Goal: Transaction & Acquisition: Purchase product/service

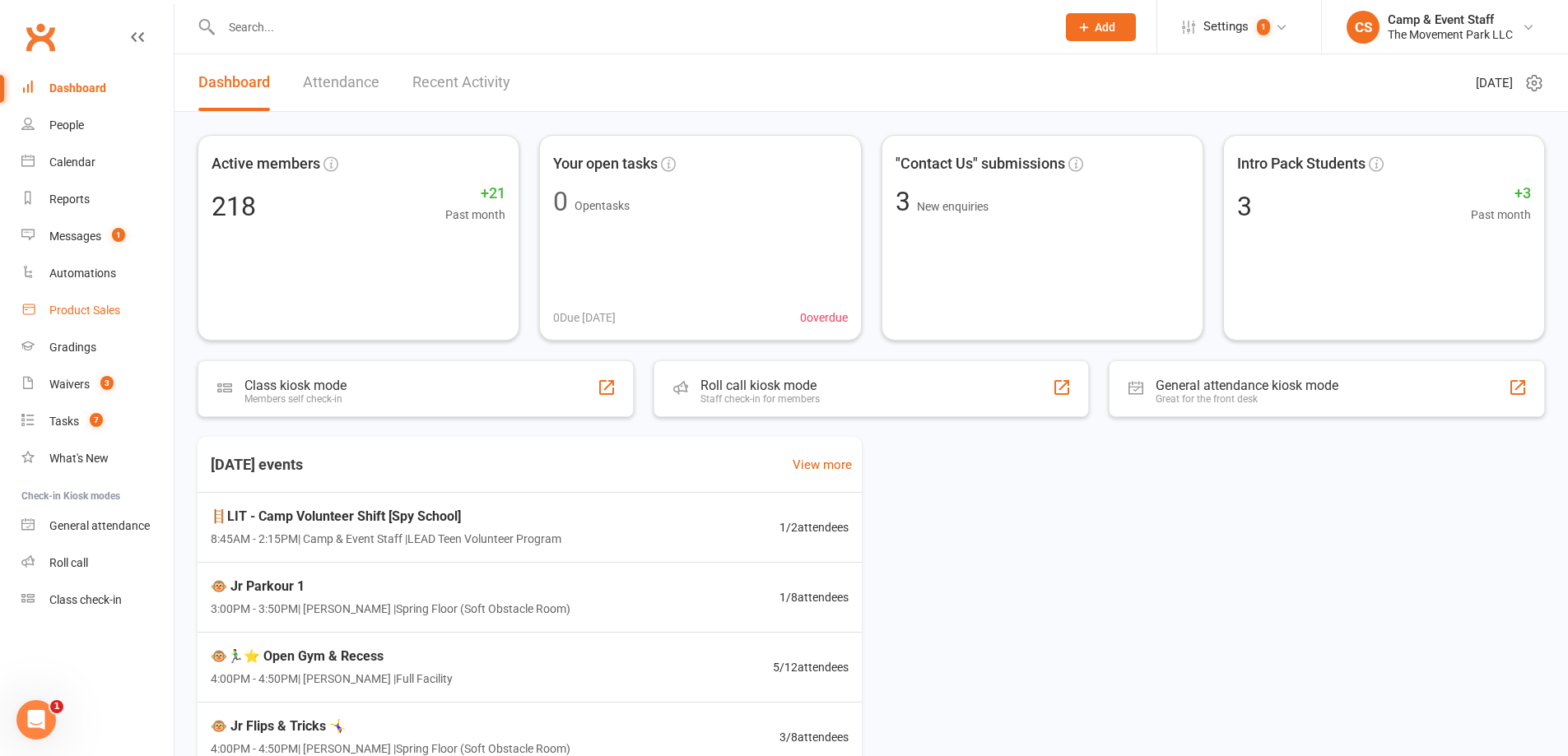
click at [78, 304] on div "Product Sales" at bounding box center [85, 310] width 71 height 13
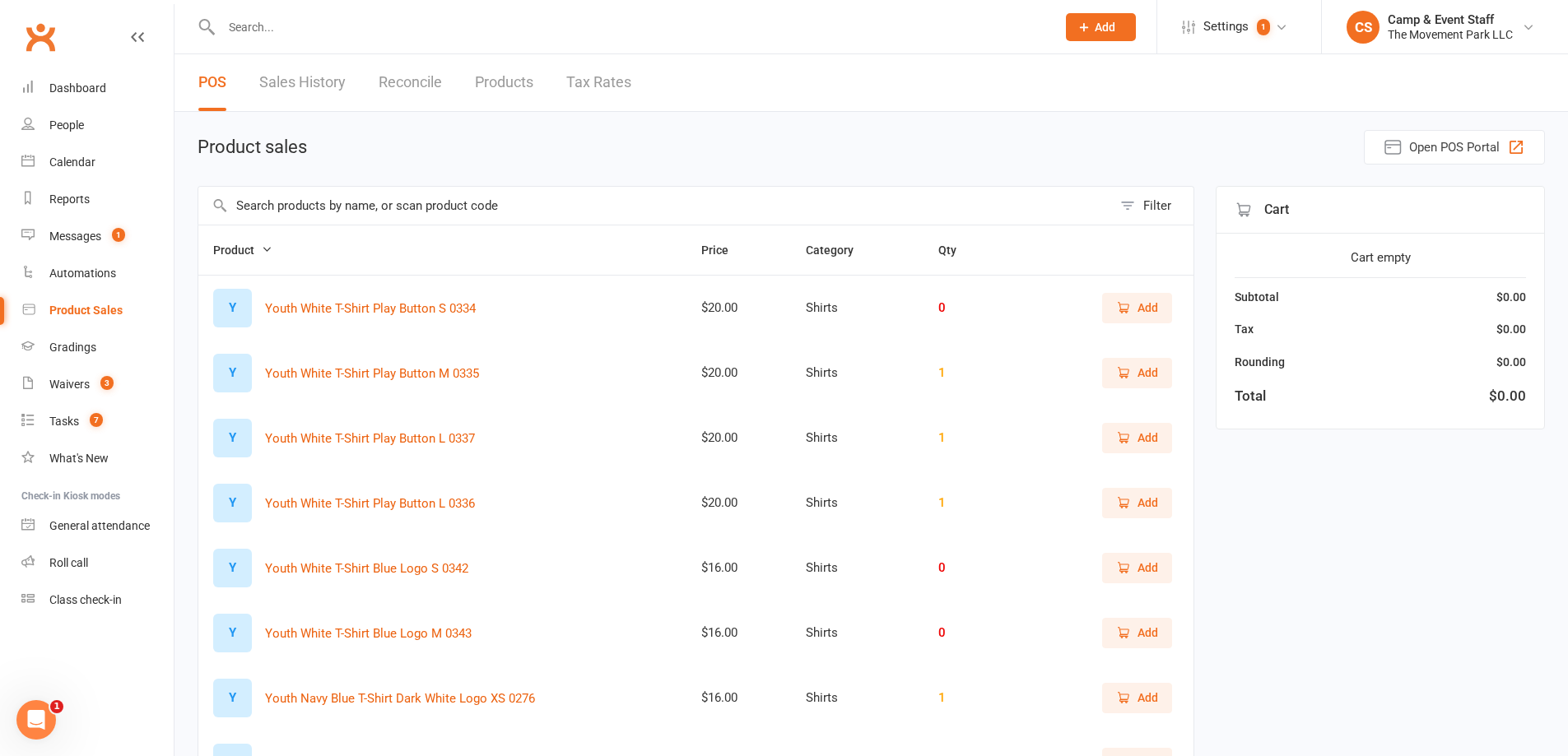
click at [415, 220] on input "text" at bounding box center [655, 205] width 913 height 38
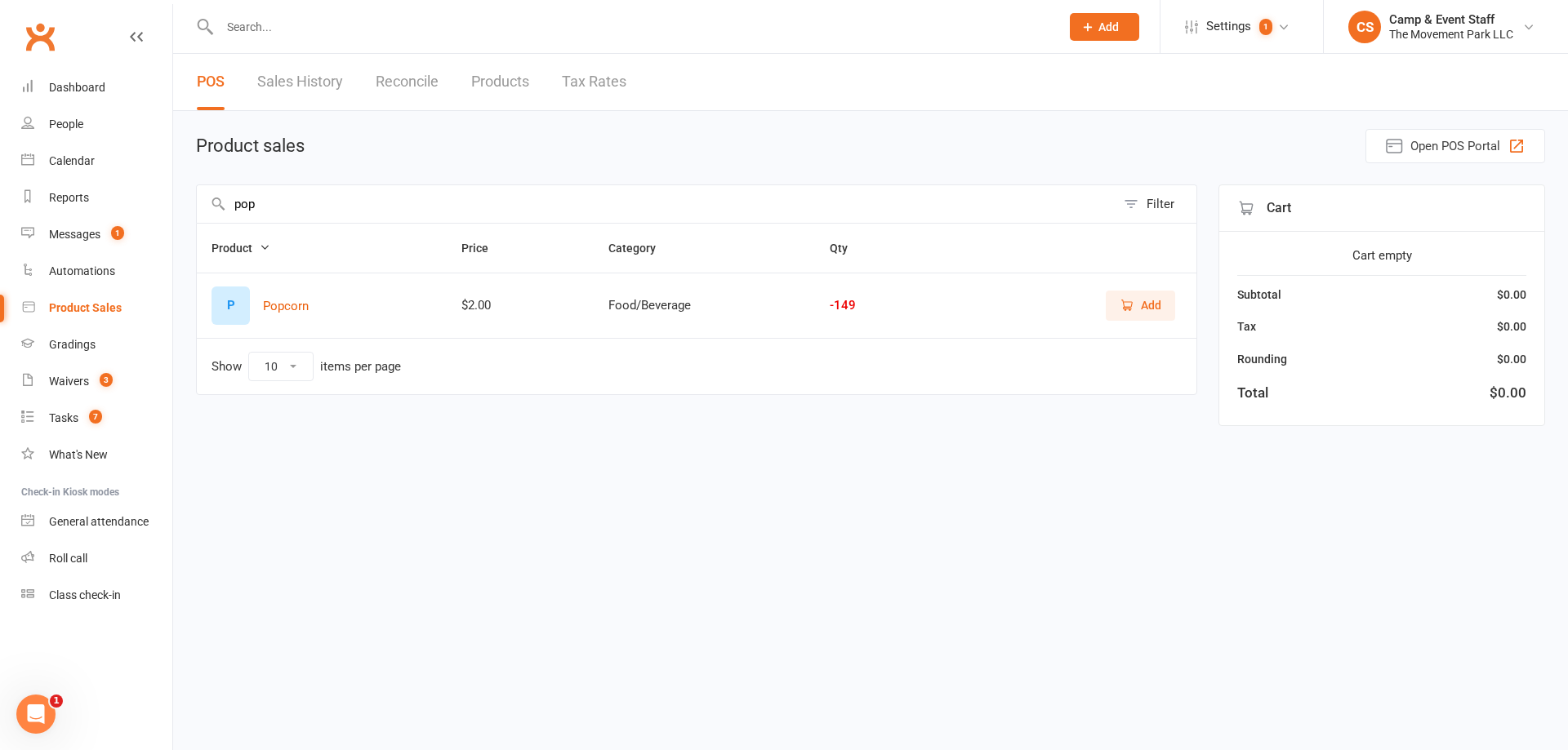
type input "pop"
click at [1148, 320] on button "Add" at bounding box center [1141, 305] width 70 height 29
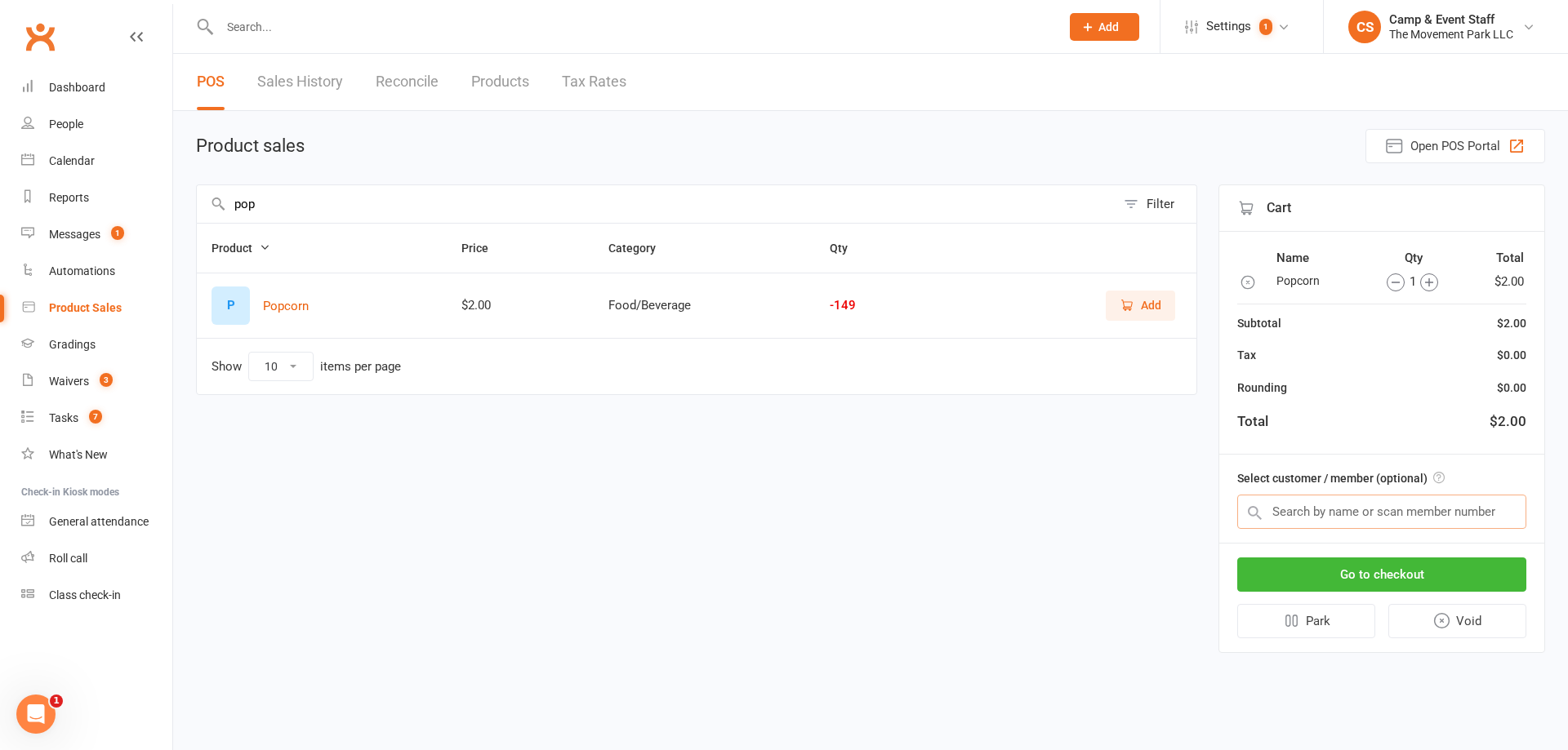
click at [1450, 516] on input "text" at bounding box center [1382, 511] width 289 height 34
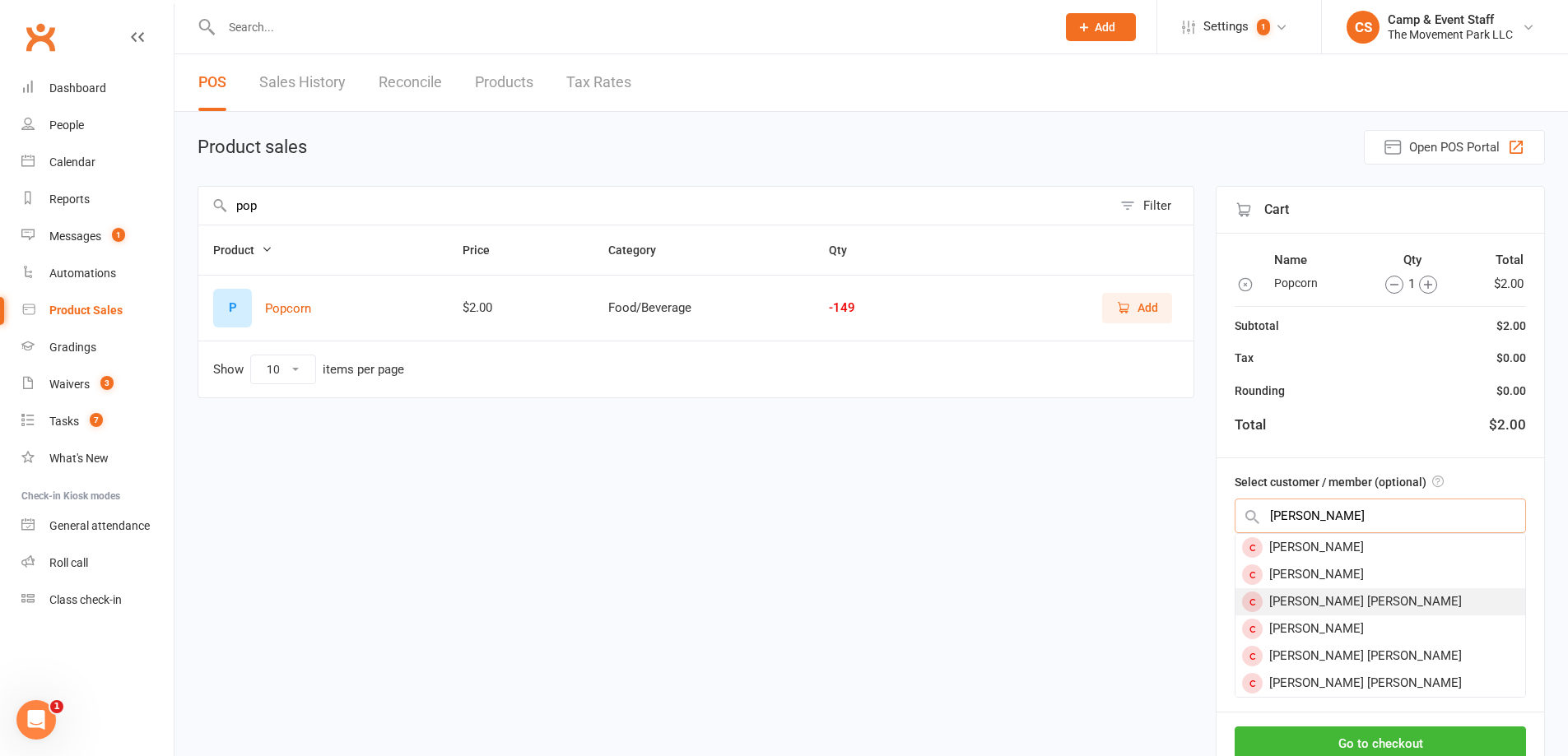
type input "connor p"
click at [1373, 603] on div "Connor Petitt" at bounding box center [1381, 601] width 290 height 28
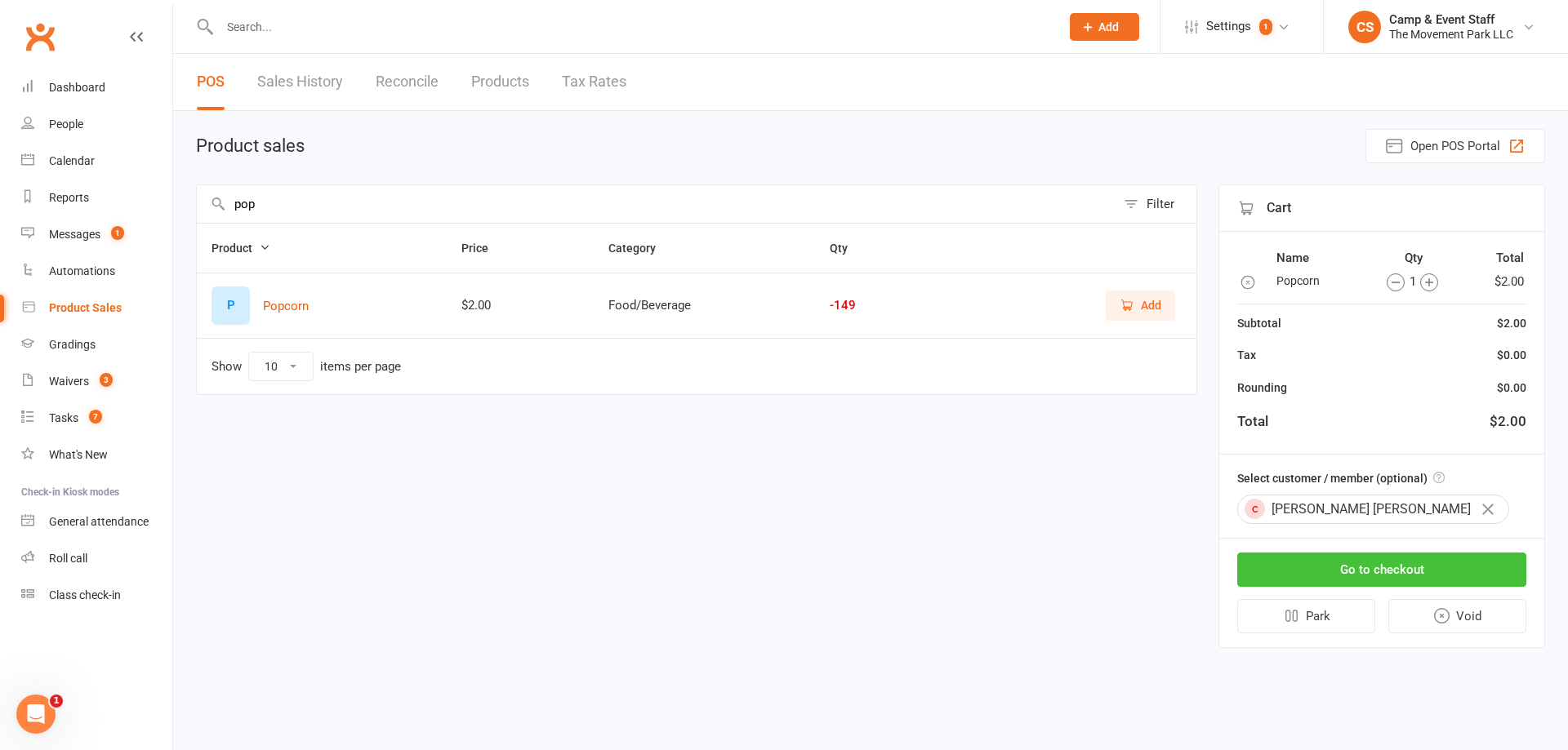
click at [1431, 572] on button "Go to checkout" at bounding box center [1382, 569] width 289 height 34
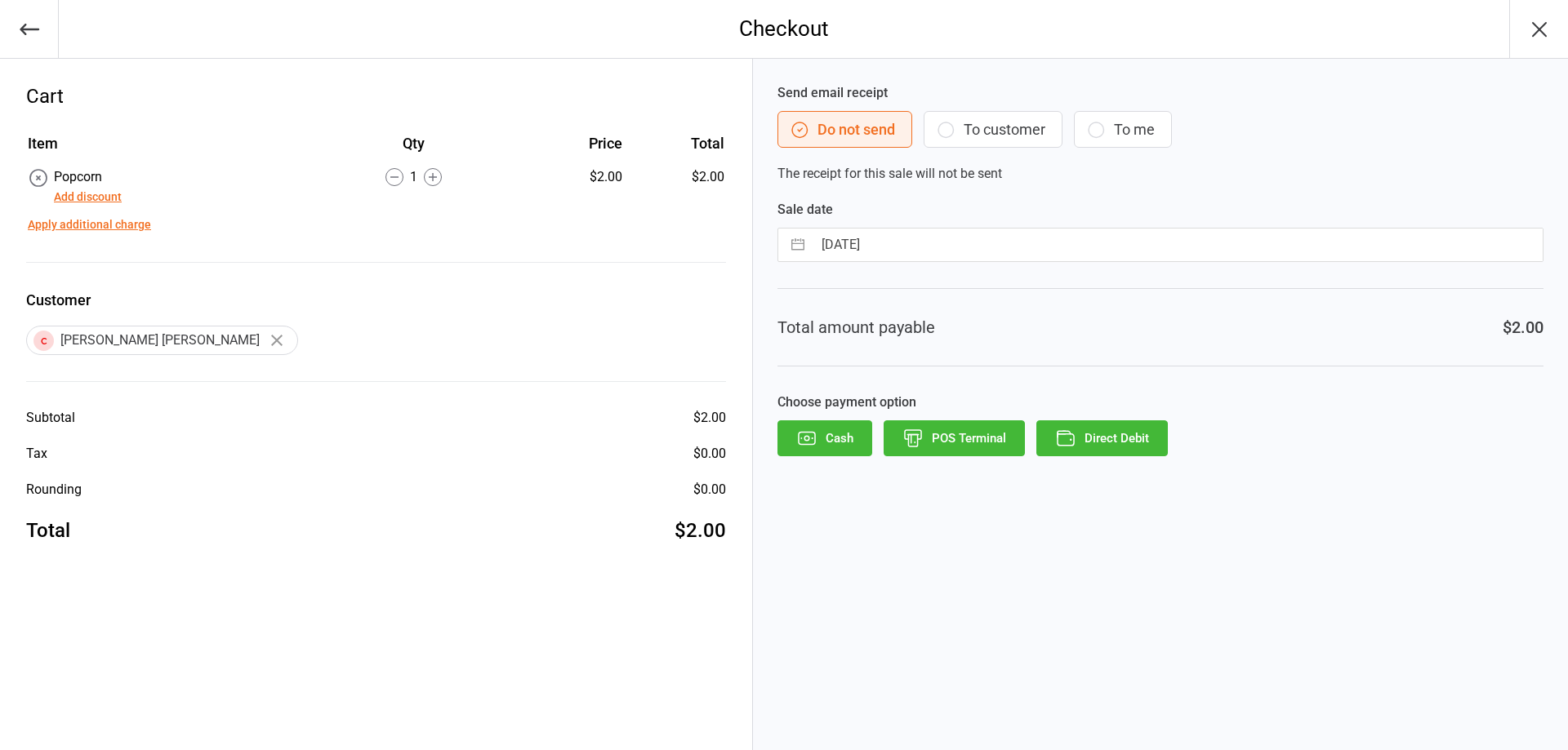
click at [836, 433] on button "Cash" at bounding box center [824, 438] width 94 height 36
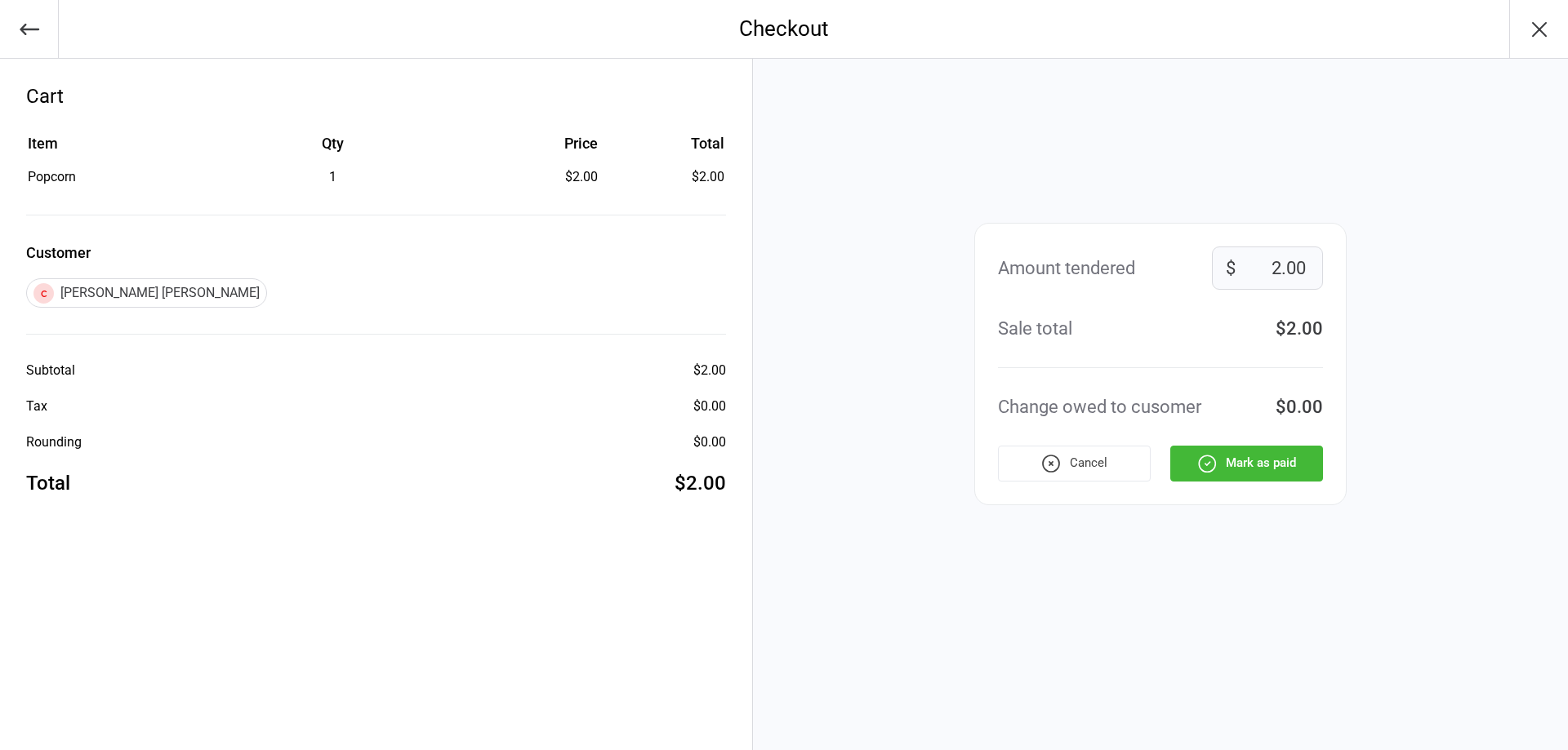
click at [1300, 266] on input "2.00" at bounding box center [1267, 268] width 111 height 43
type input "5"
click at [1292, 467] on button "Mark as paid" at bounding box center [1246, 464] width 152 height 36
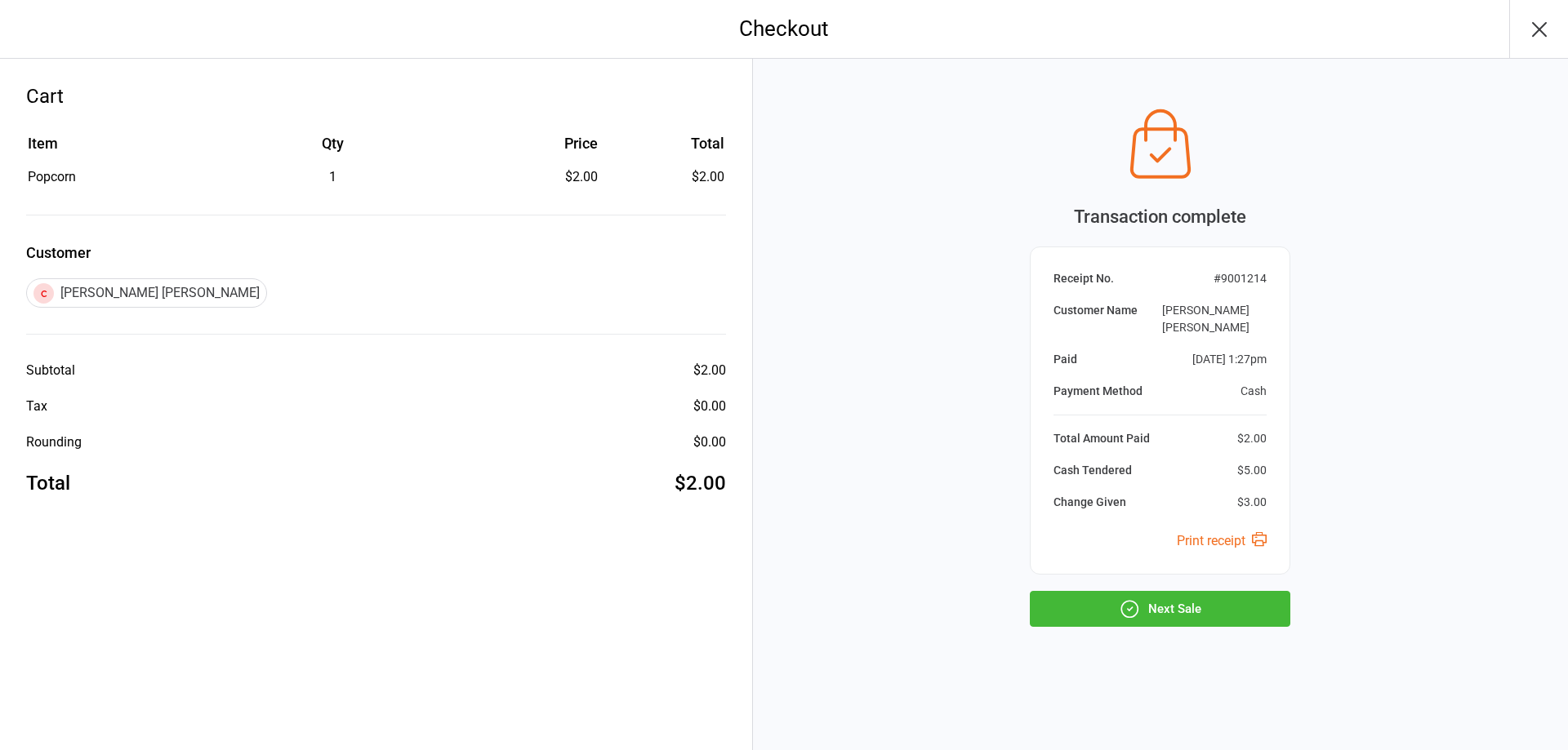
click at [1211, 600] on button "Next Sale" at bounding box center [1160, 609] width 261 height 36
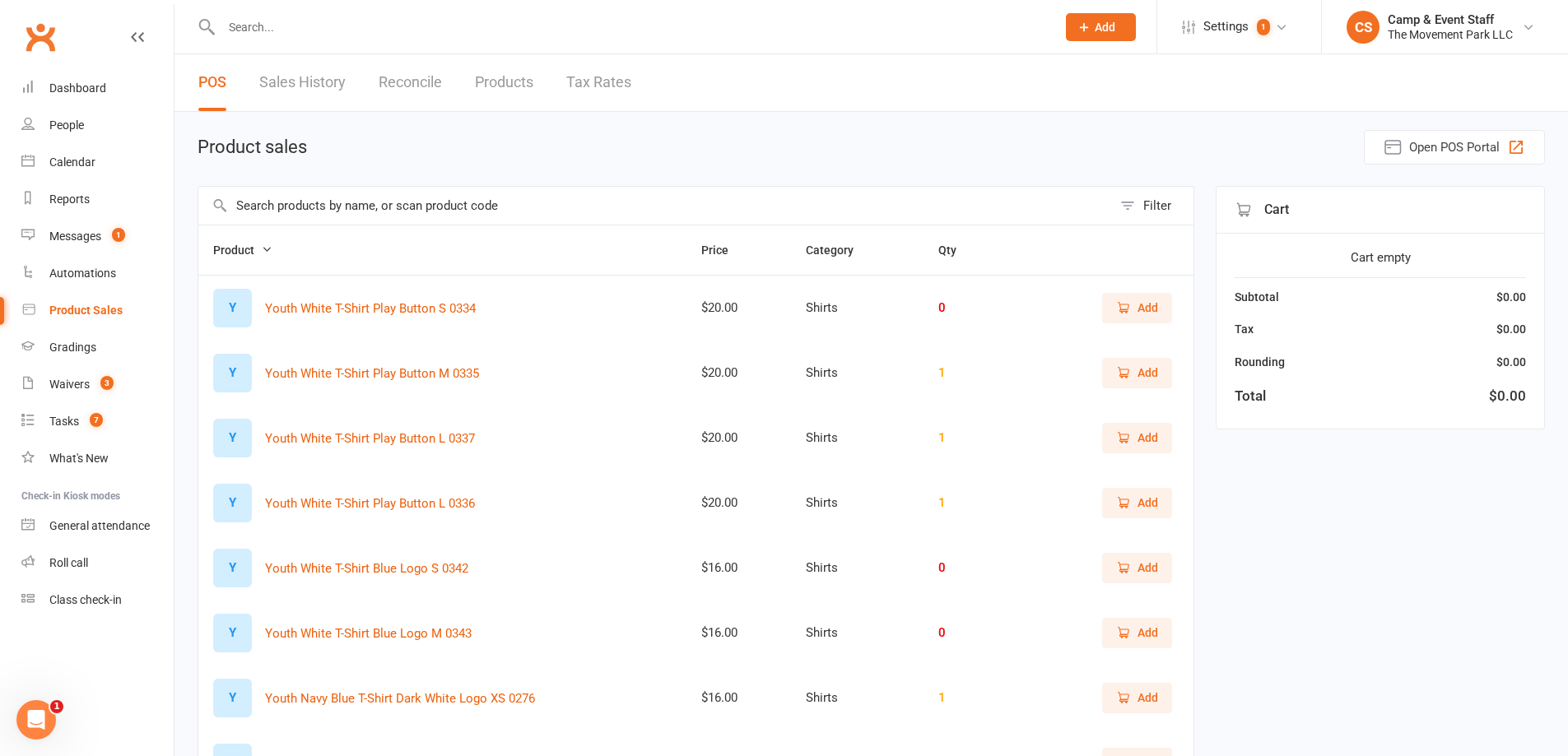
click at [533, 218] on input "text" at bounding box center [655, 205] width 913 height 38
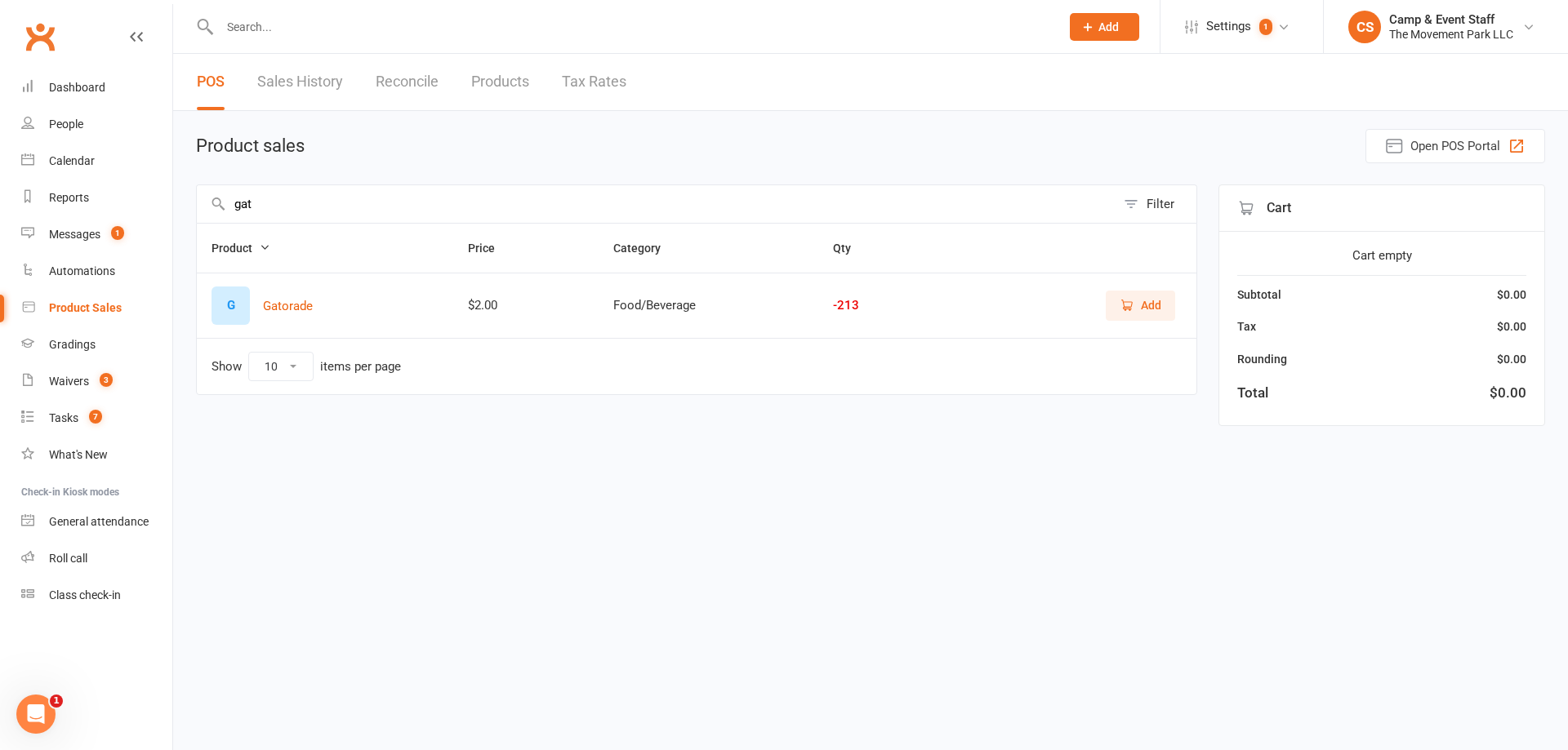
click at [1156, 306] on span "Add" at bounding box center [1150, 305] width 20 height 18
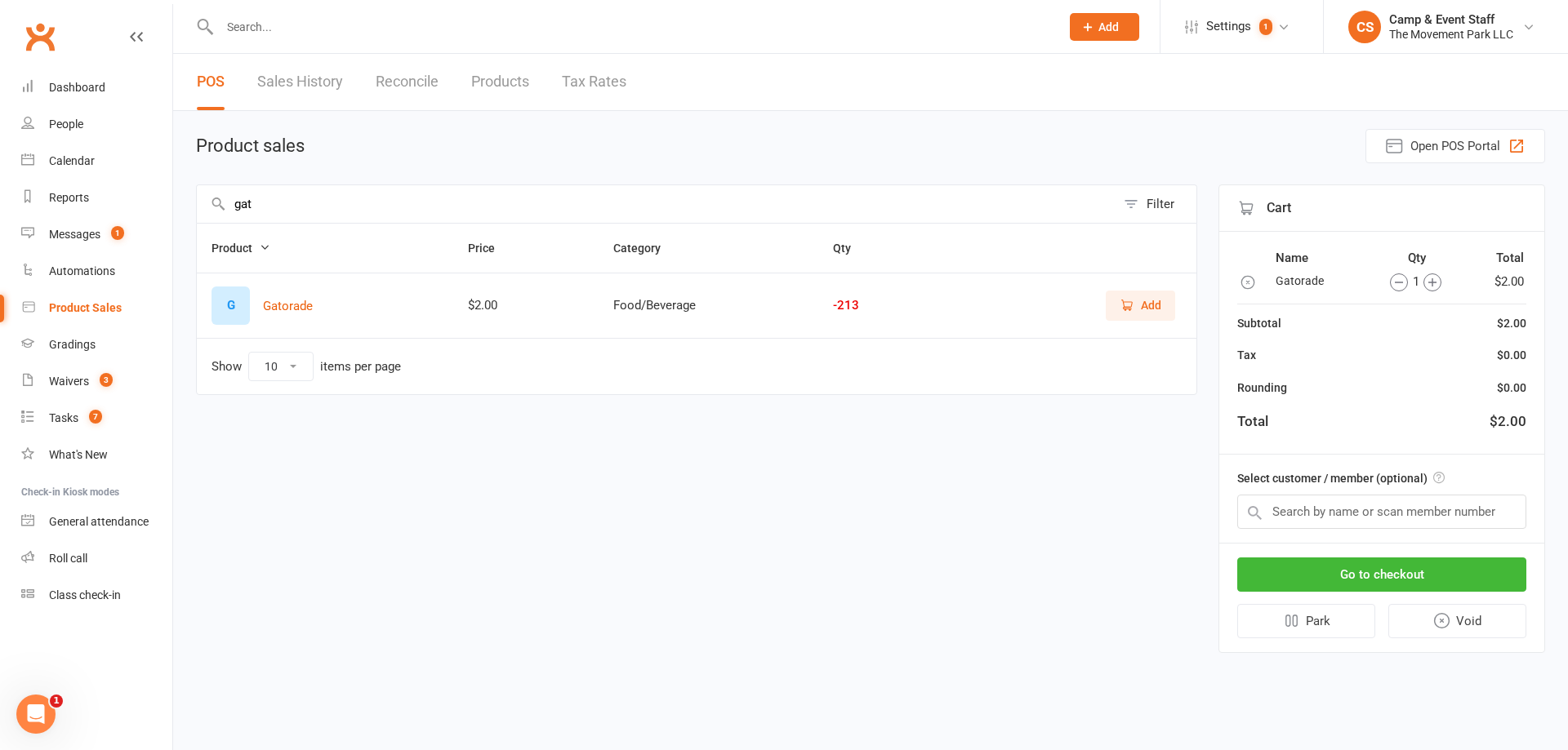
click at [1433, 283] on icon "button" at bounding box center [1431, 282] width 8 height 8
click at [454, 178] on main "Product sales Open POS Portal gat Filter Product Price Category Qty G Gatorade …" at bounding box center [870, 390] width 1349 height 524
click at [443, 191] on input "gat" at bounding box center [656, 204] width 918 height 38
click at [442, 194] on input "gat" at bounding box center [656, 204] width 918 height 38
click at [370, 188] on input "gat" at bounding box center [656, 204] width 918 height 38
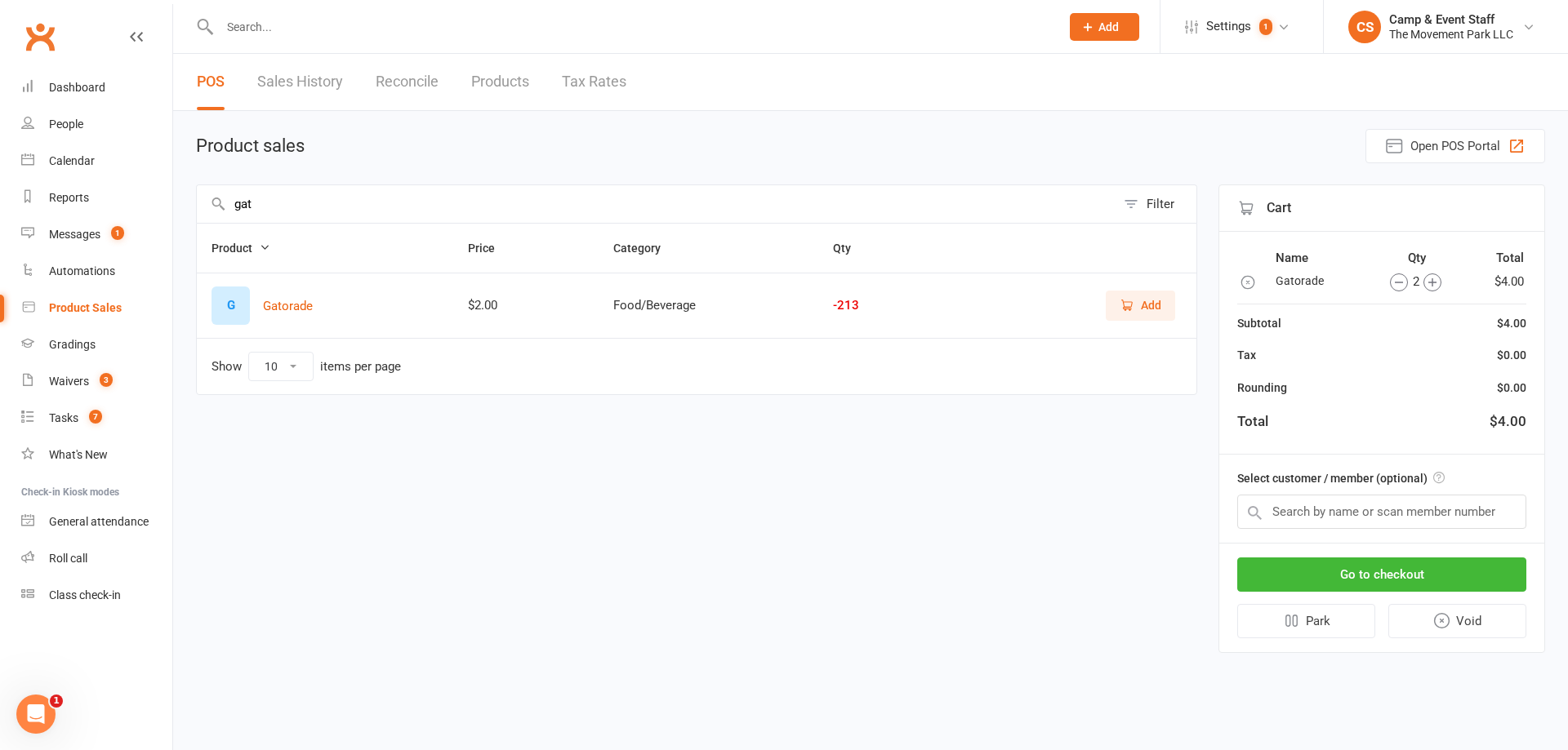
click at [370, 188] on input "gat" at bounding box center [656, 204] width 918 height 38
type input "pop"
click at [1137, 303] on span "Add" at bounding box center [1140, 305] width 41 height 18
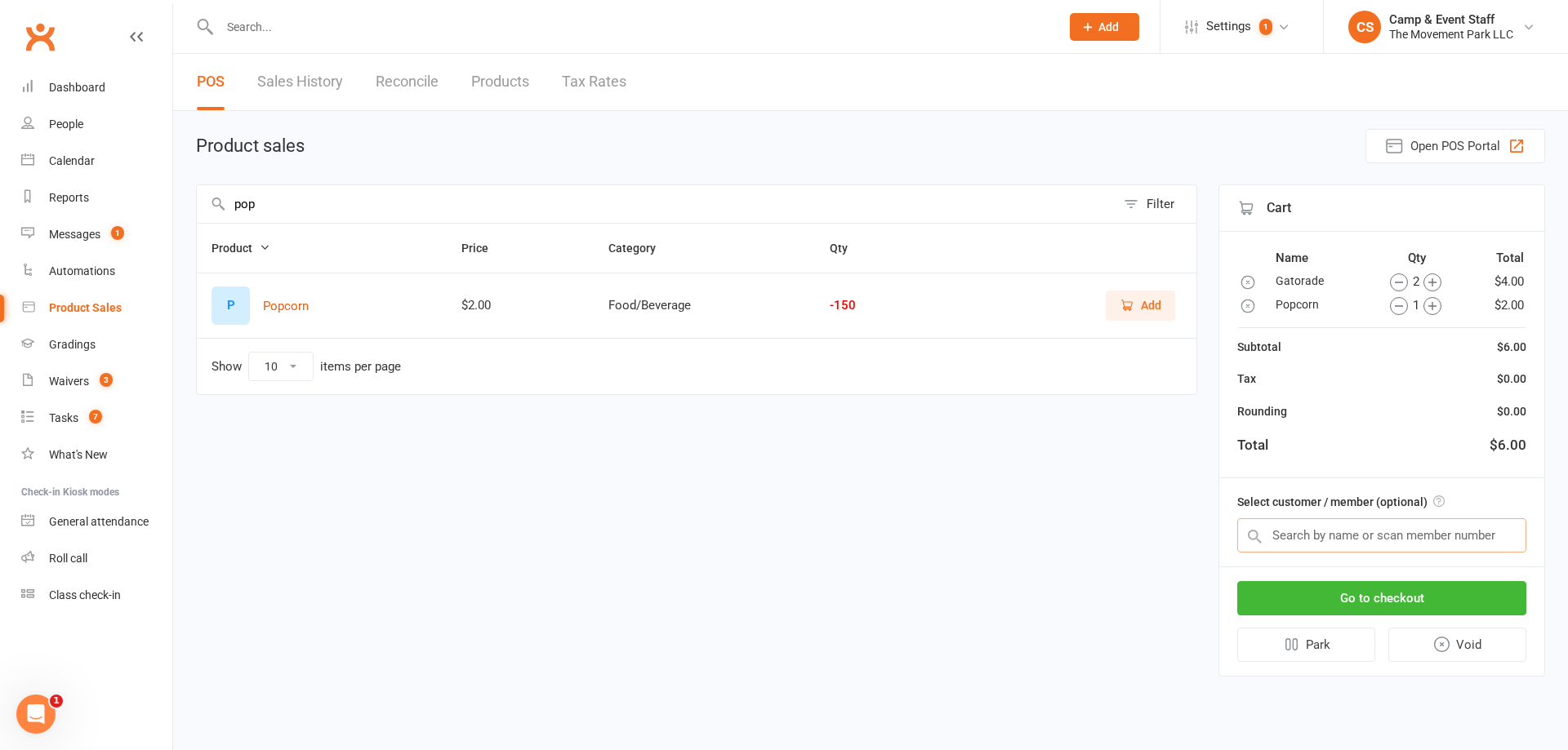
click at [1447, 525] on input "text" at bounding box center [1382, 535] width 289 height 34
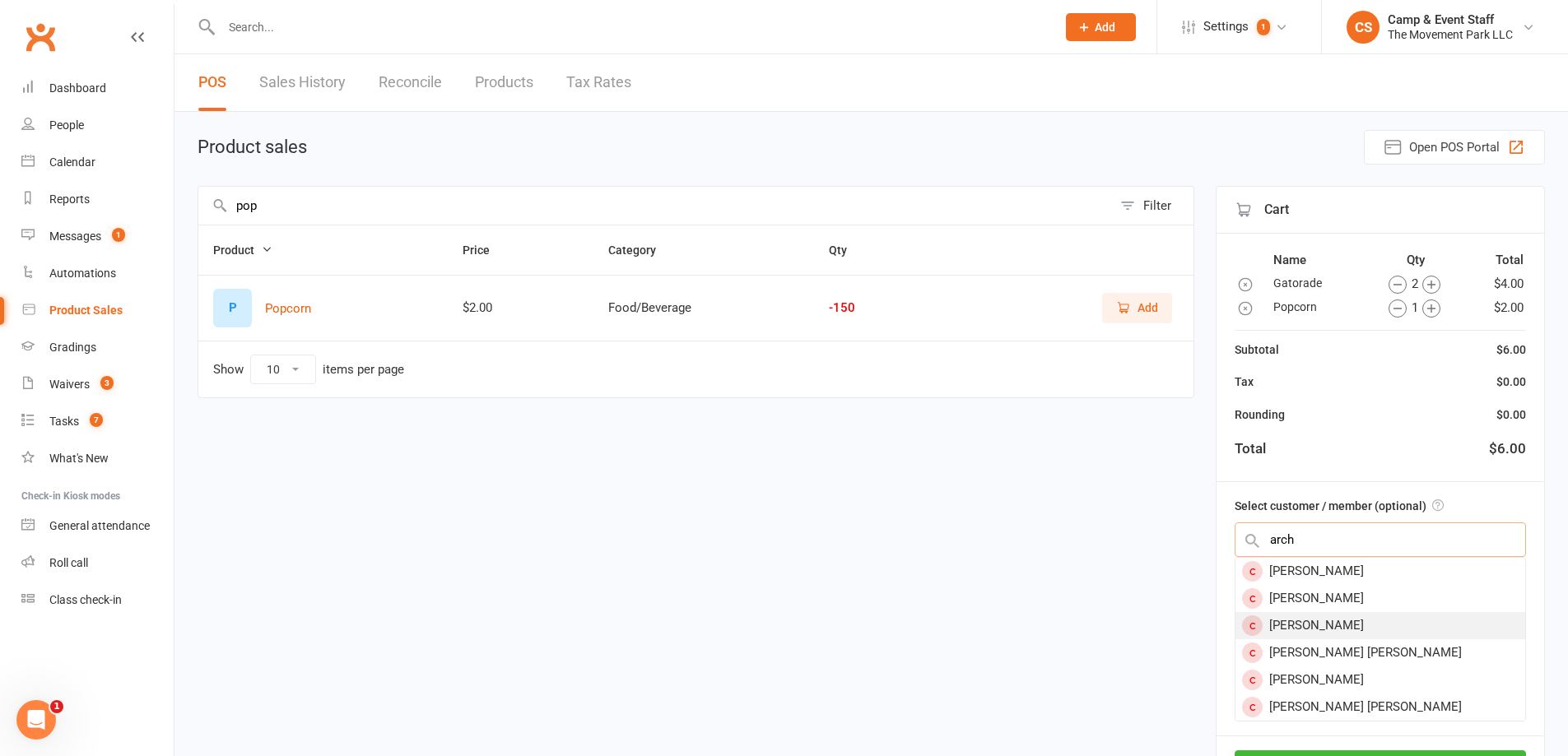
type input "arch"
click at [1425, 629] on div "Archer Gill" at bounding box center [1381, 625] width 290 height 28
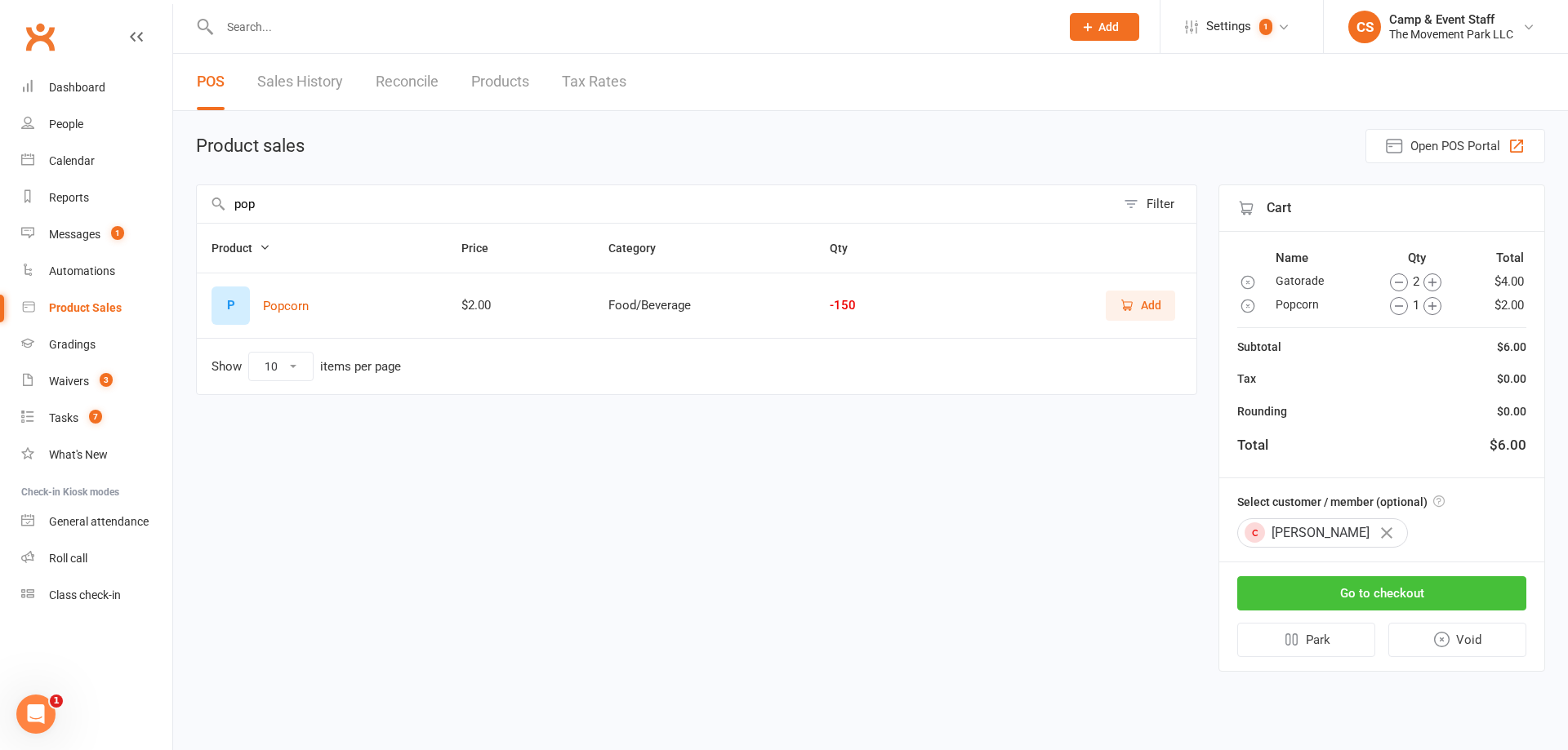
click at [1376, 594] on button "Go to checkout" at bounding box center [1382, 593] width 289 height 34
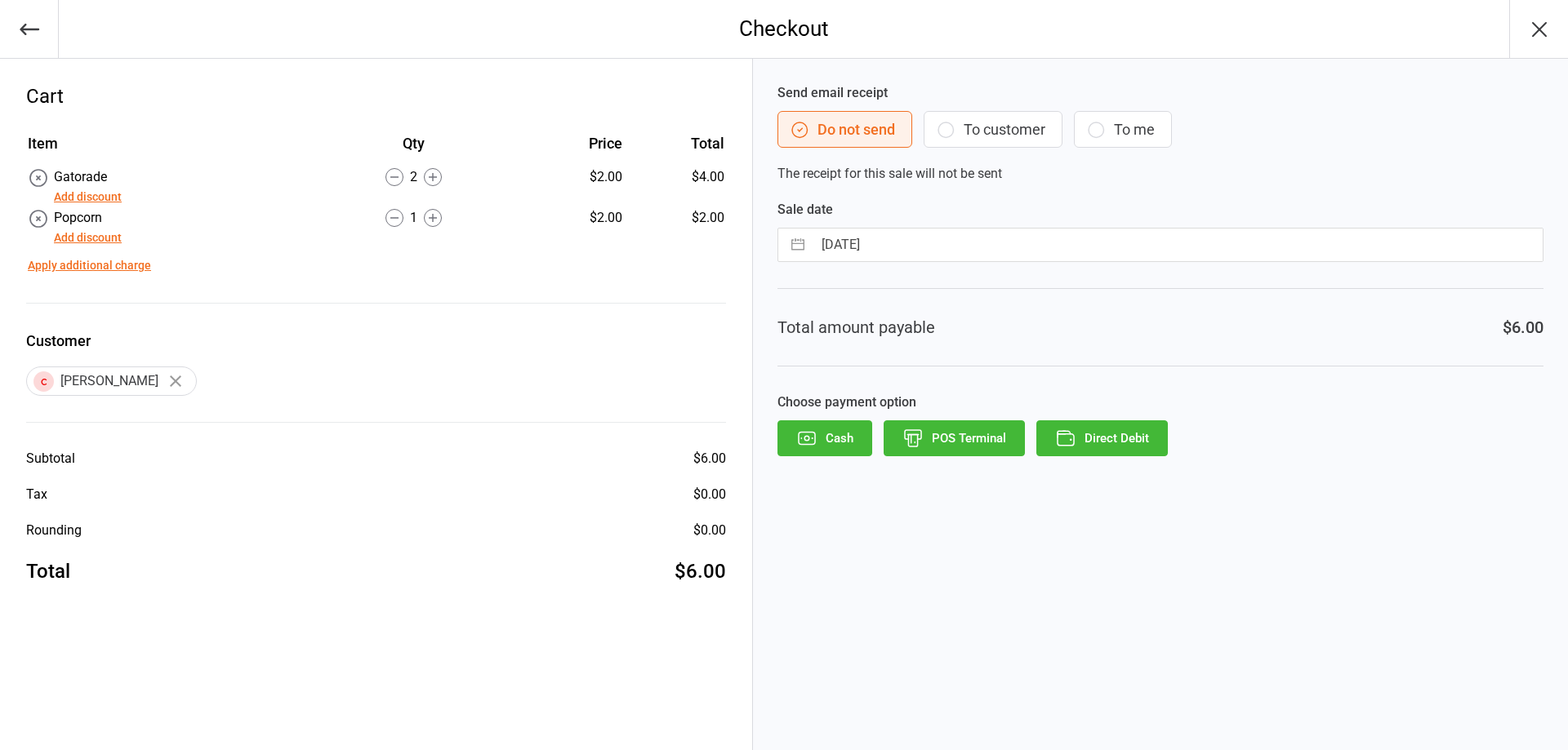
click at [849, 438] on button "Cash" at bounding box center [824, 438] width 94 height 36
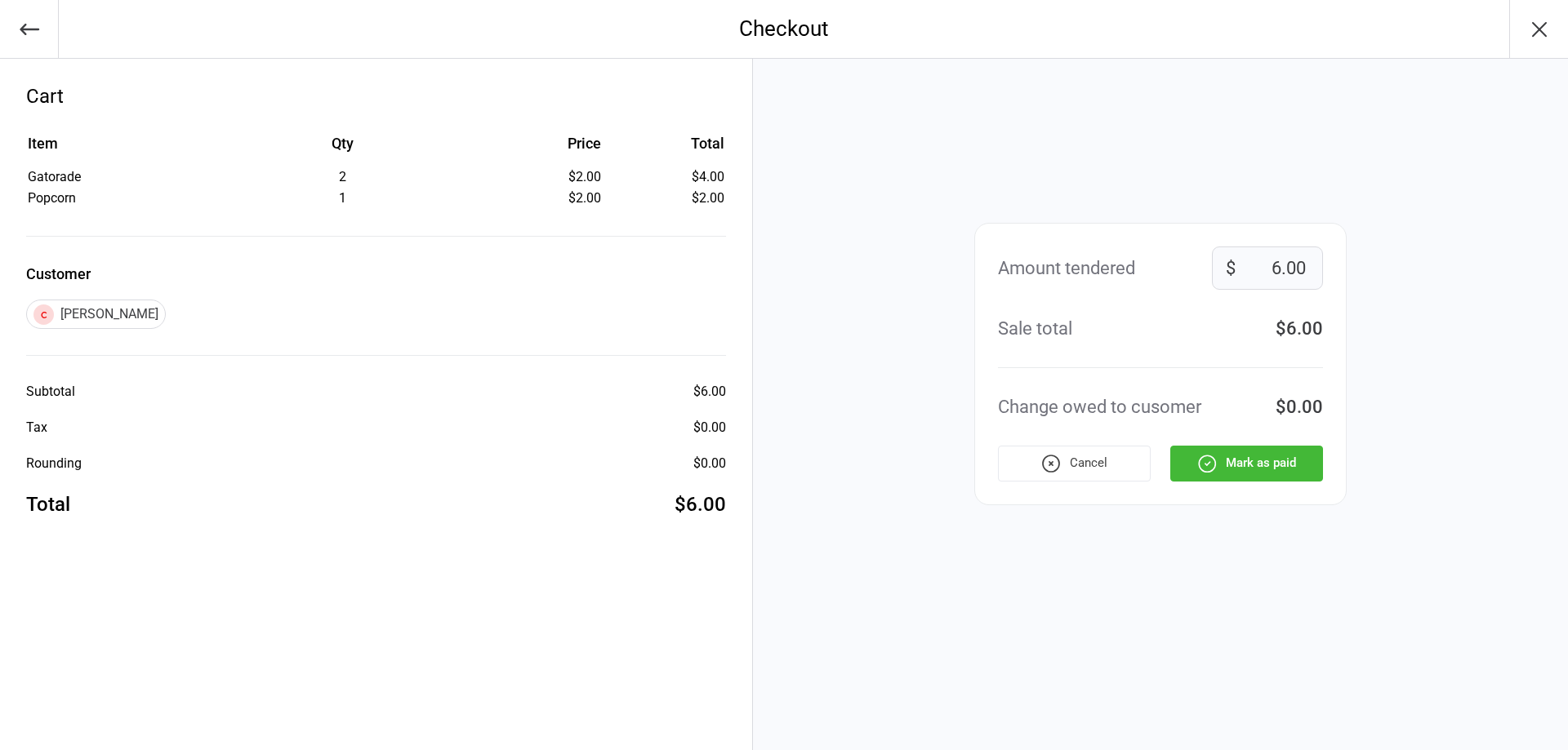
click at [1305, 261] on input "6.00" at bounding box center [1267, 268] width 111 height 43
click at [1277, 268] on input "6.00" at bounding box center [1267, 268] width 111 height 43
type input "10.00"
click at [1295, 464] on button "Mark as paid" at bounding box center [1246, 464] width 152 height 36
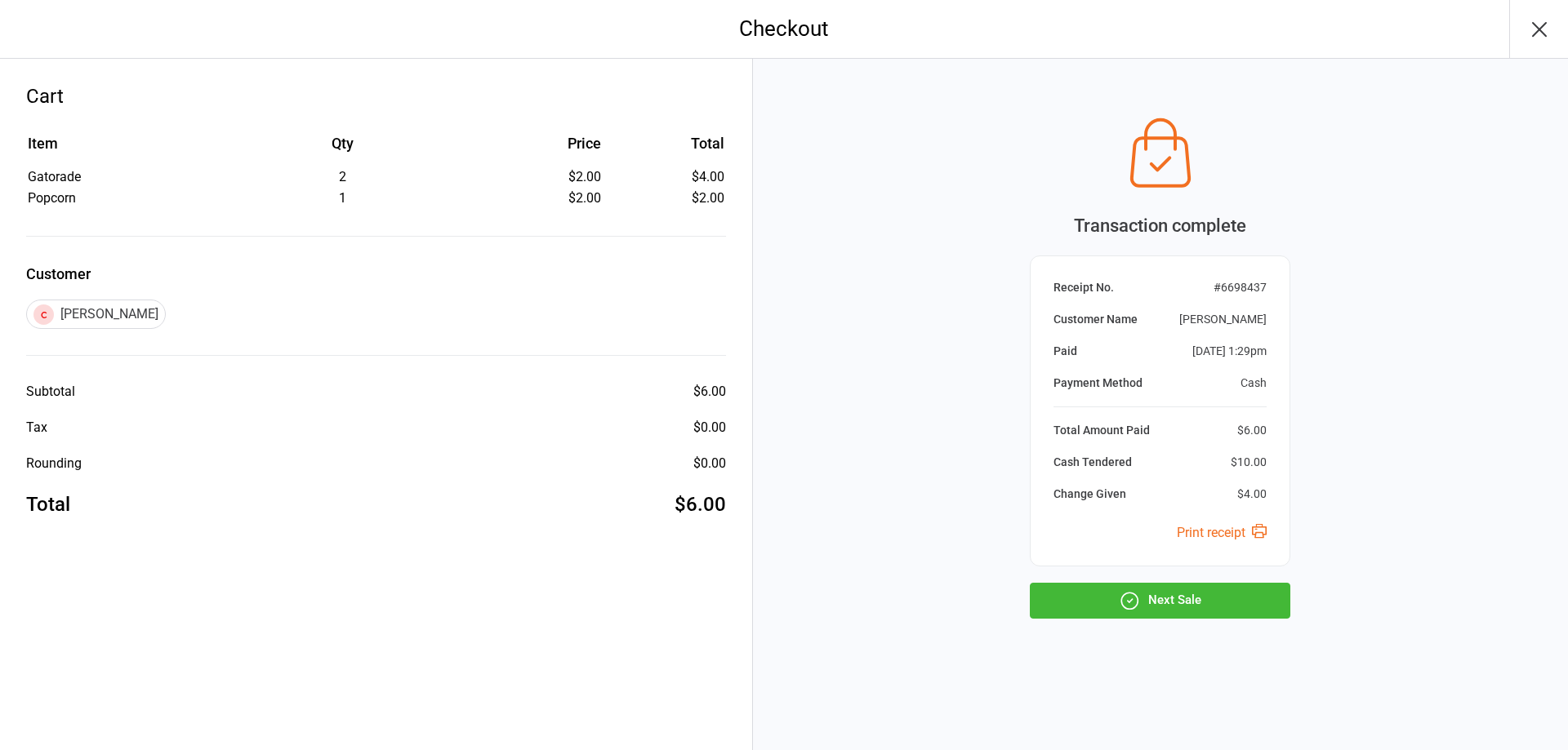
click at [1168, 582] on div "Transaction complete Receipt No. # 6698437 Customer Name [PERSON_NAME] Paid [DA…" at bounding box center [1160, 364] width 261 height 509
click at [1172, 593] on button "Next Sale" at bounding box center [1160, 601] width 261 height 36
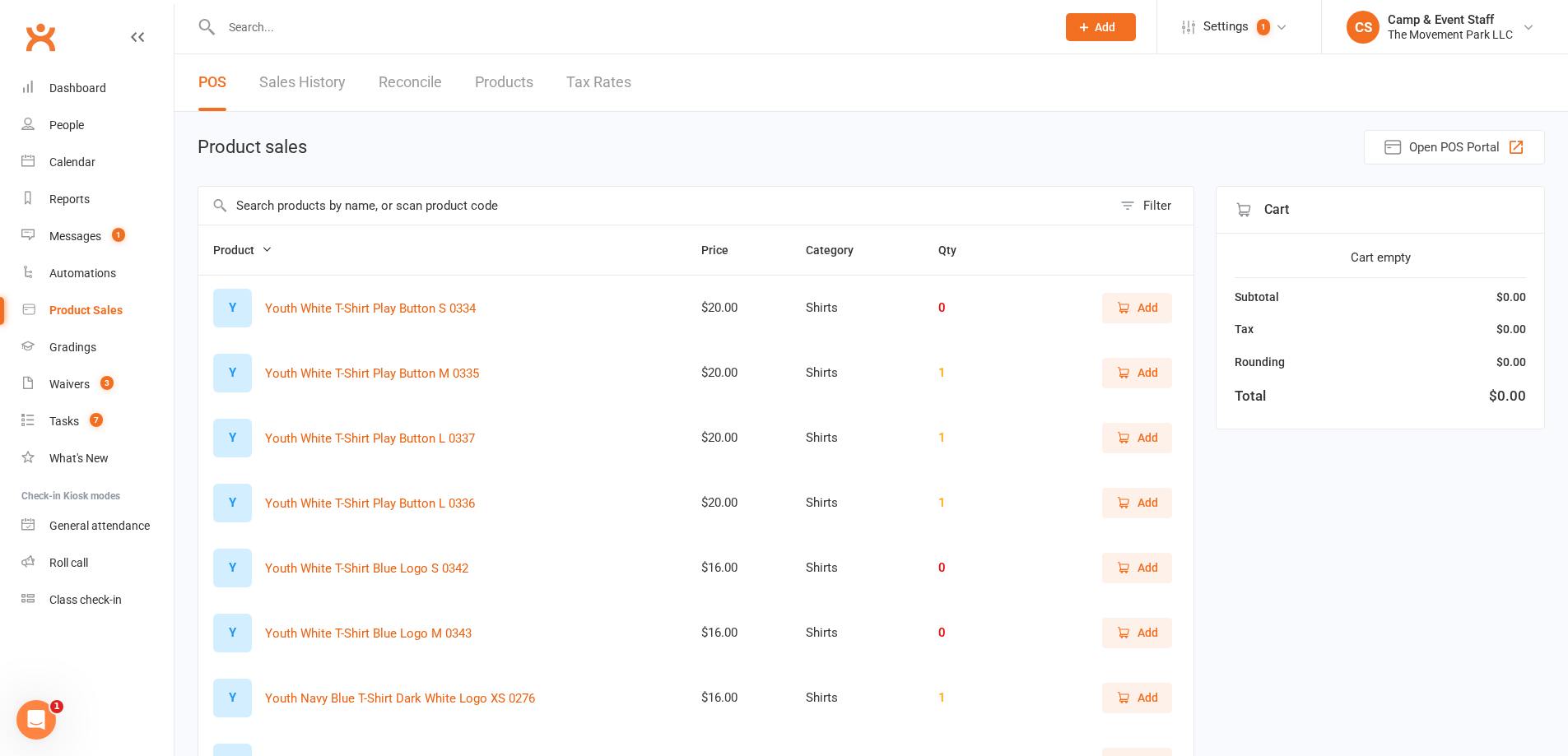
click at [466, 208] on input "text" at bounding box center [655, 205] width 913 height 38
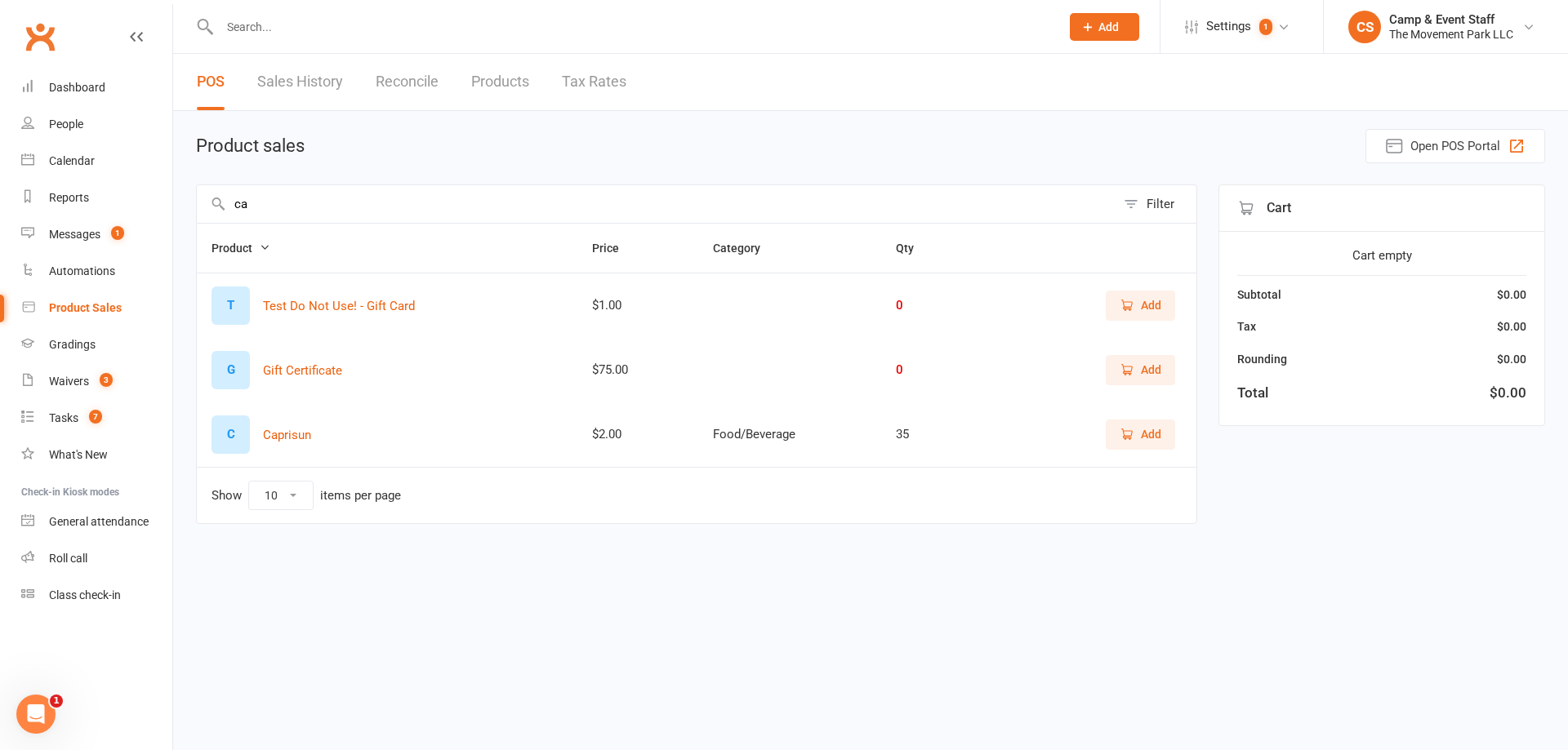
click at [1159, 438] on span "Add" at bounding box center [1150, 434] width 20 height 18
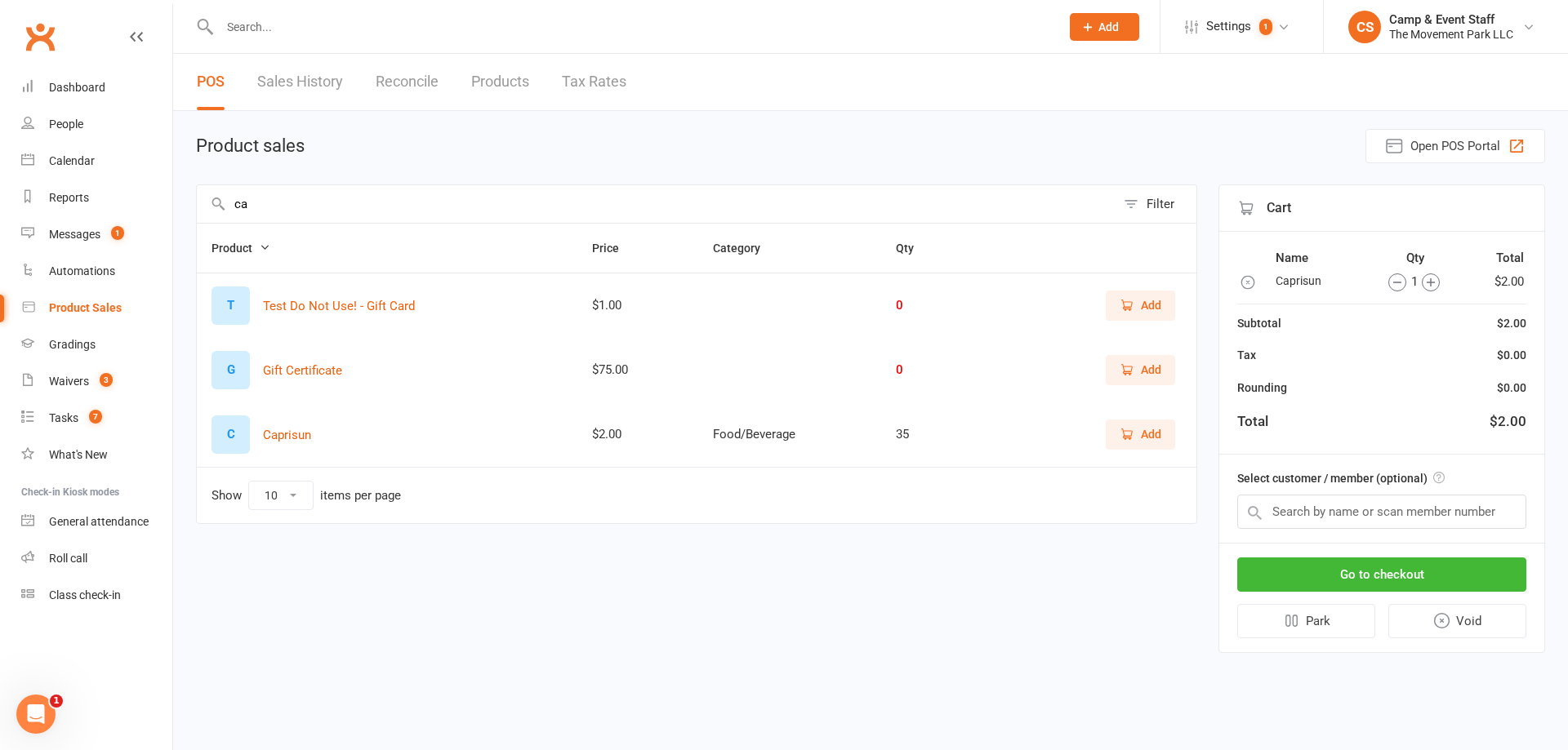
click at [319, 204] on input "ca" at bounding box center [656, 204] width 918 height 38
click at [317, 204] on input "ca" at bounding box center [656, 204] width 918 height 38
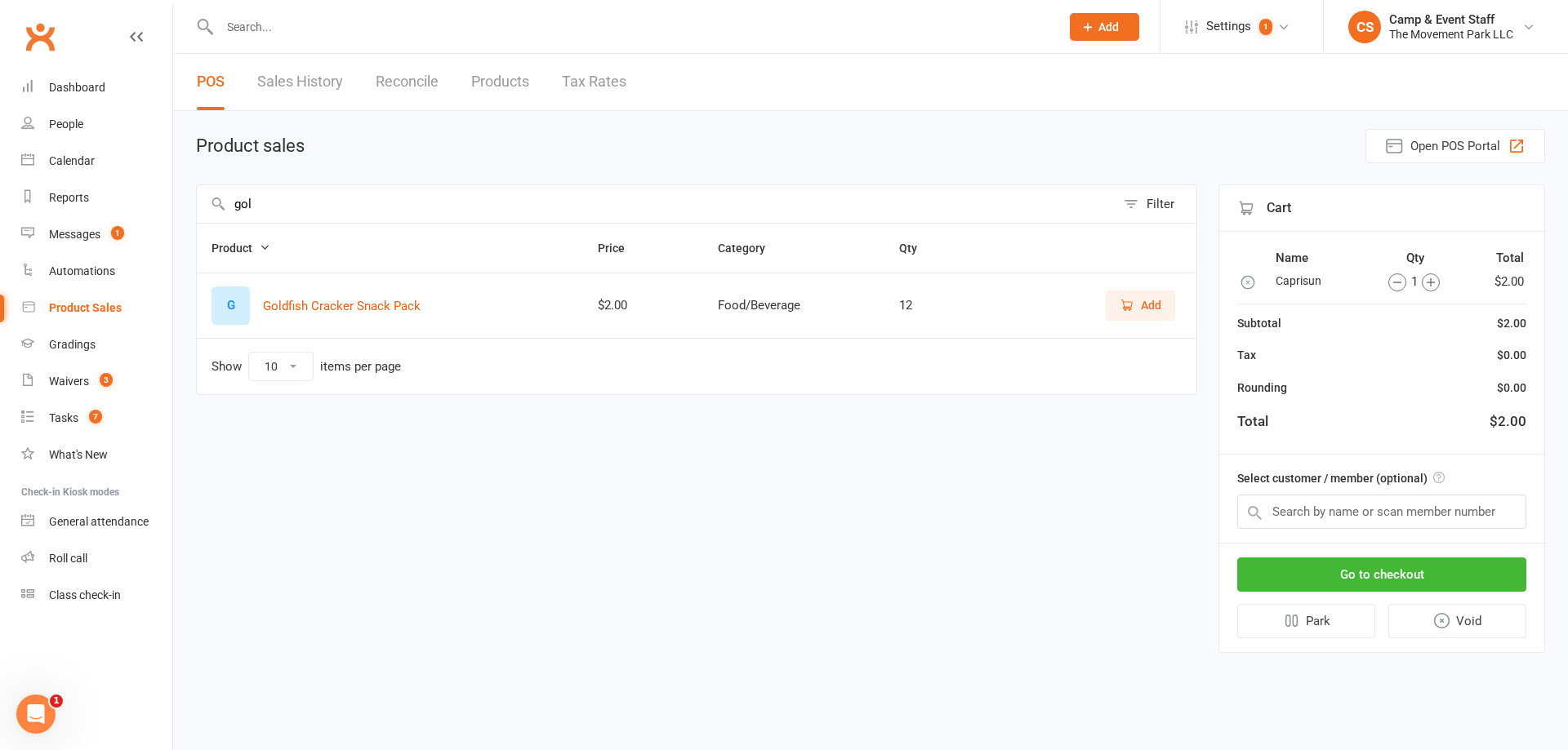
click at [1142, 301] on span "Add" at bounding box center [1150, 305] width 20 height 18
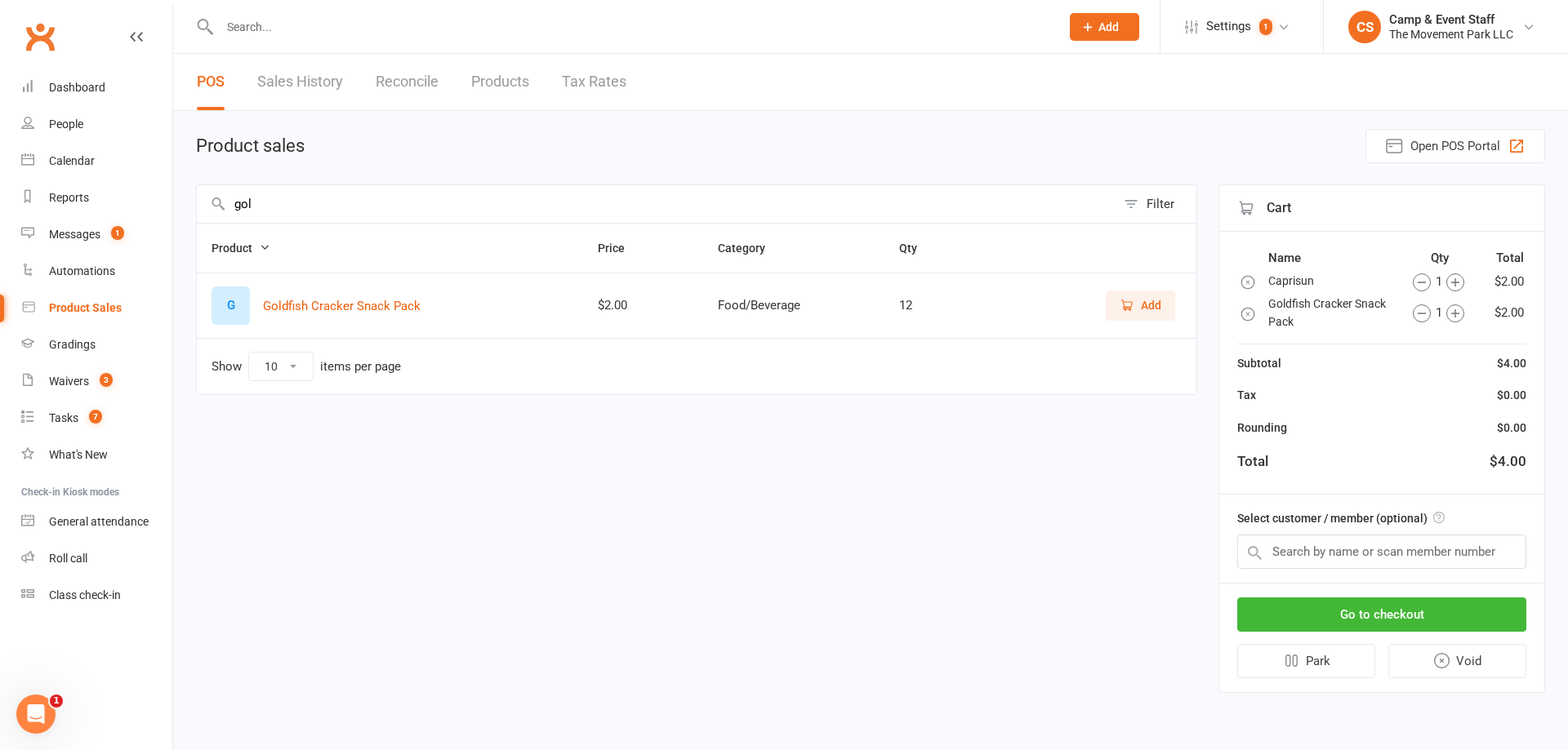
click at [1461, 314] on icon "button" at bounding box center [1455, 314] width 18 height 18
click at [313, 205] on input "gol" at bounding box center [656, 204] width 918 height 38
click at [312, 205] on input "gol" at bounding box center [656, 204] width 918 height 38
type input "pop"
click at [1160, 306] on span "Add" at bounding box center [1150, 305] width 20 height 18
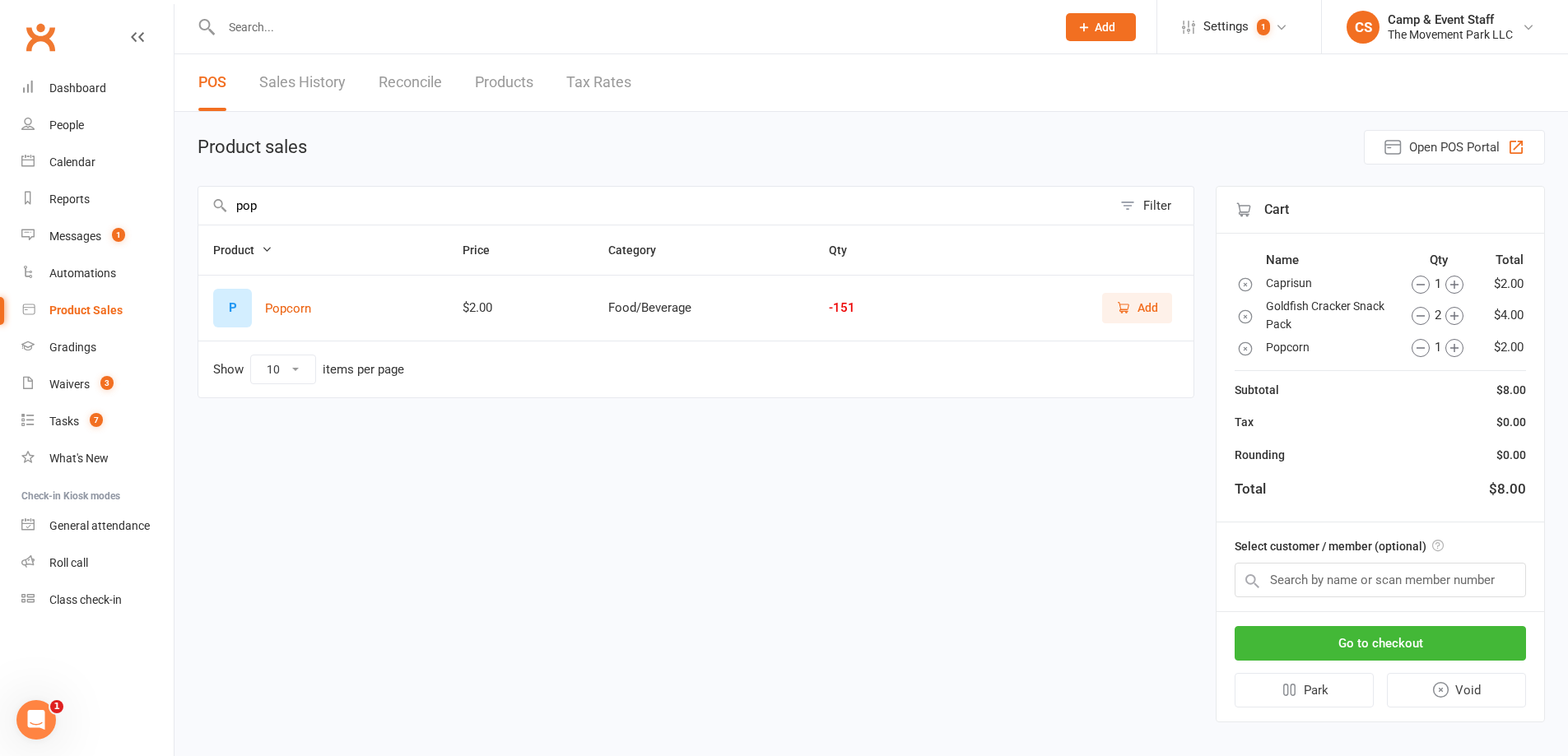
click at [1454, 354] on icon "button" at bounding box center [1454, 348] width 18 height 18
click at [1451, 580] on input "text" at bounding box center [1381, 580] width 291 height 35
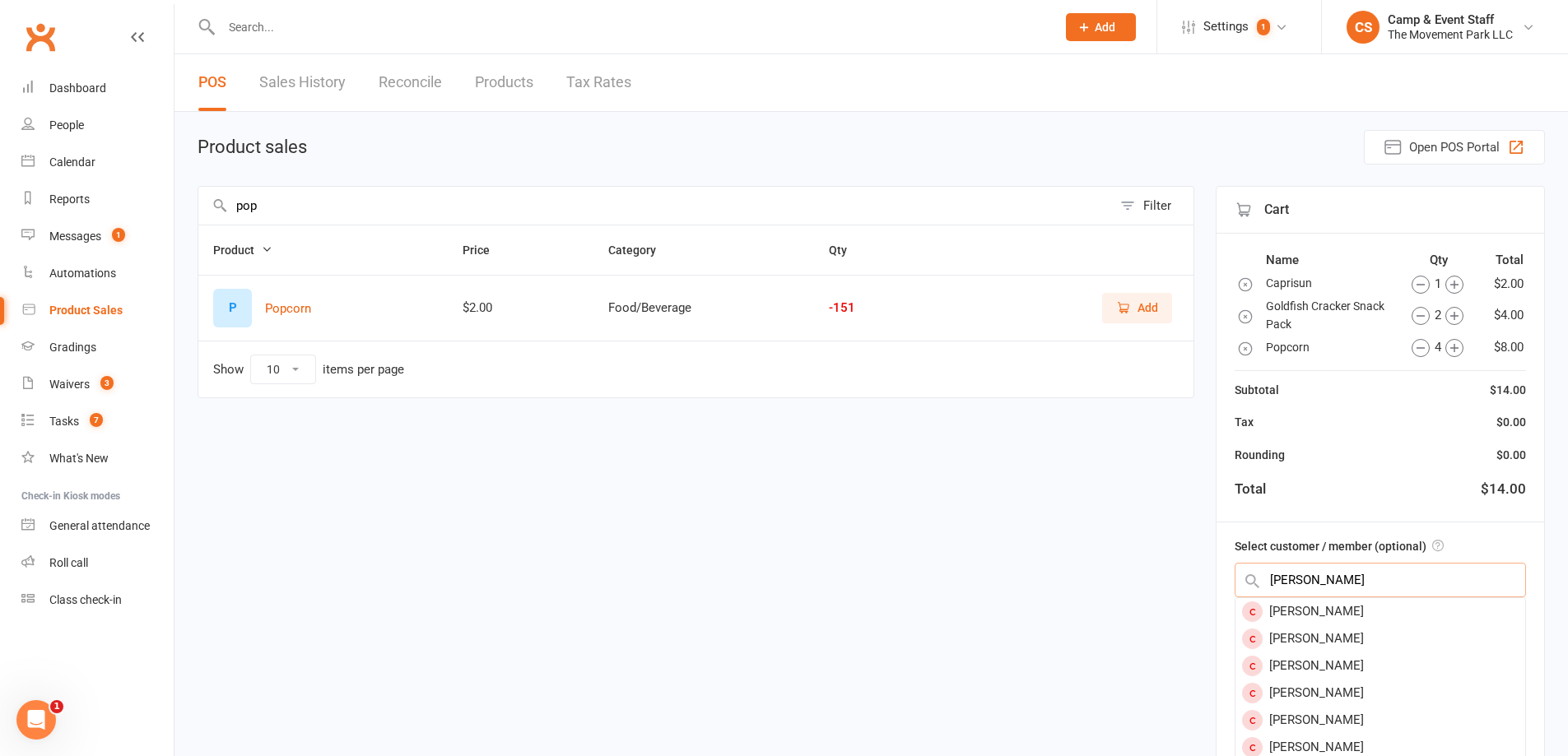
type input "rowan"
click at [1401, 736] on div "Rowan Sturgeon" at bounding box center [1381, 747] width 290 height 28
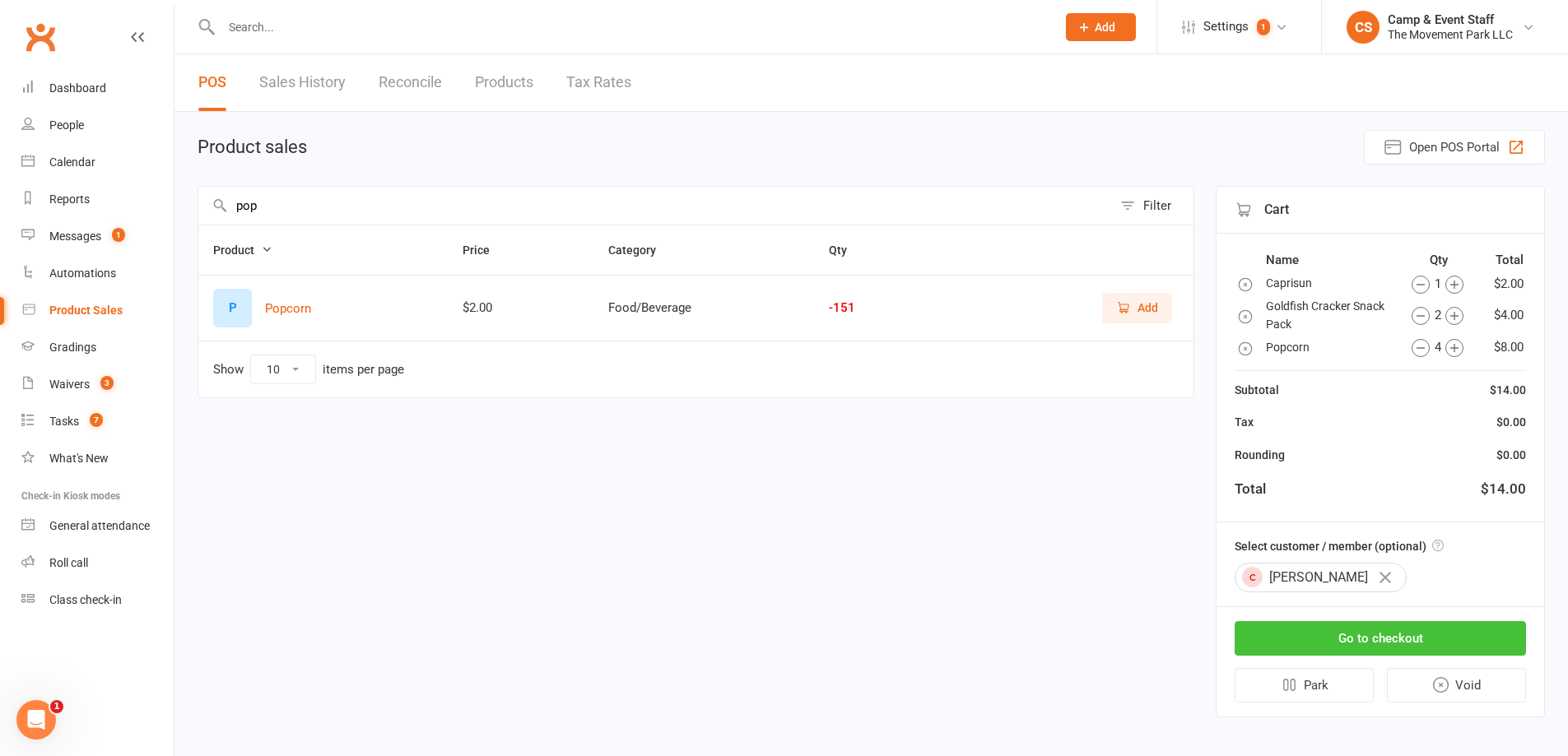
click at [1415, 640] on button "Go to checkout" at bounding box center [1381, 639] width 291 height 35
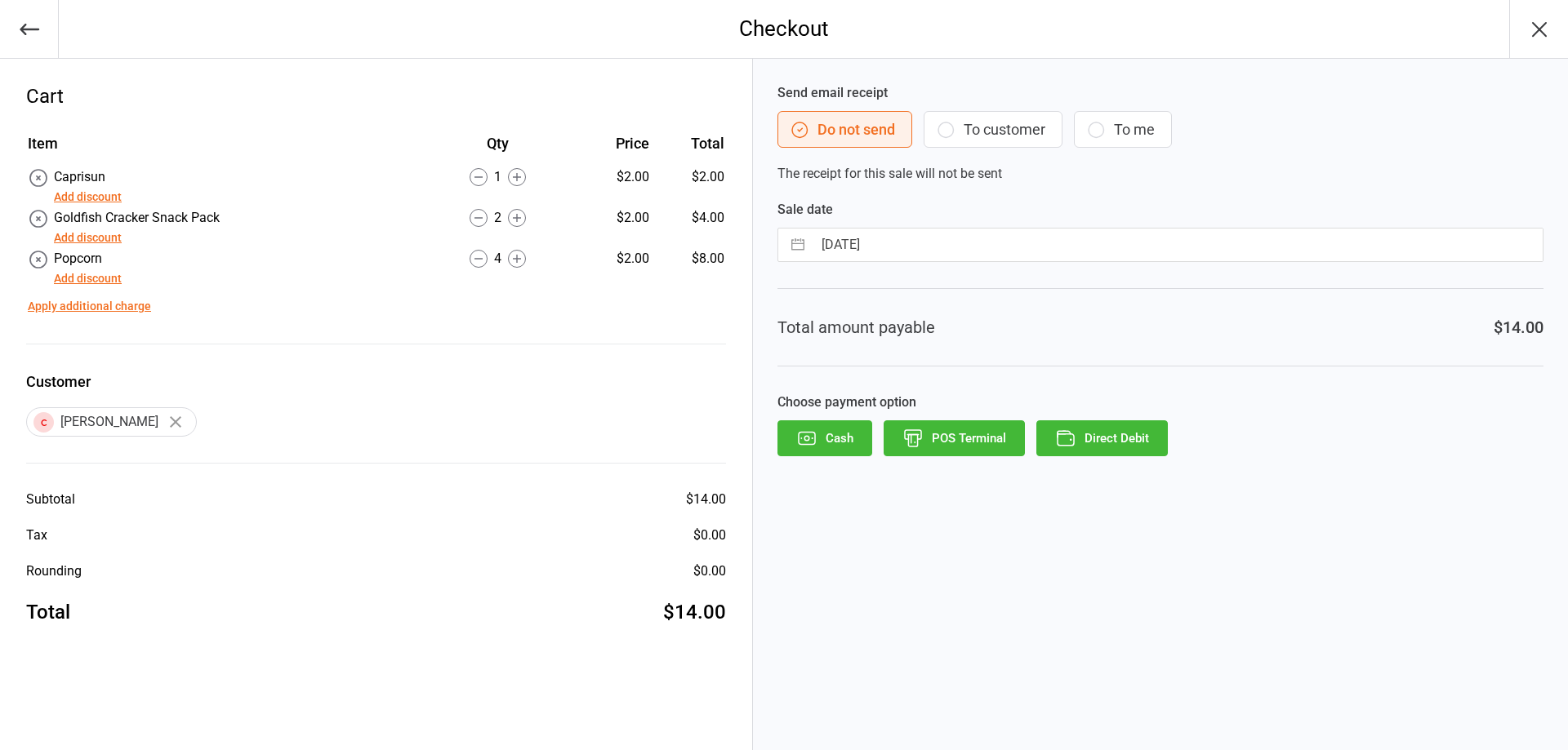
click at [1083, 440] on button "Direct Debit" at bounding box center [1102, 438] width 131 height 36
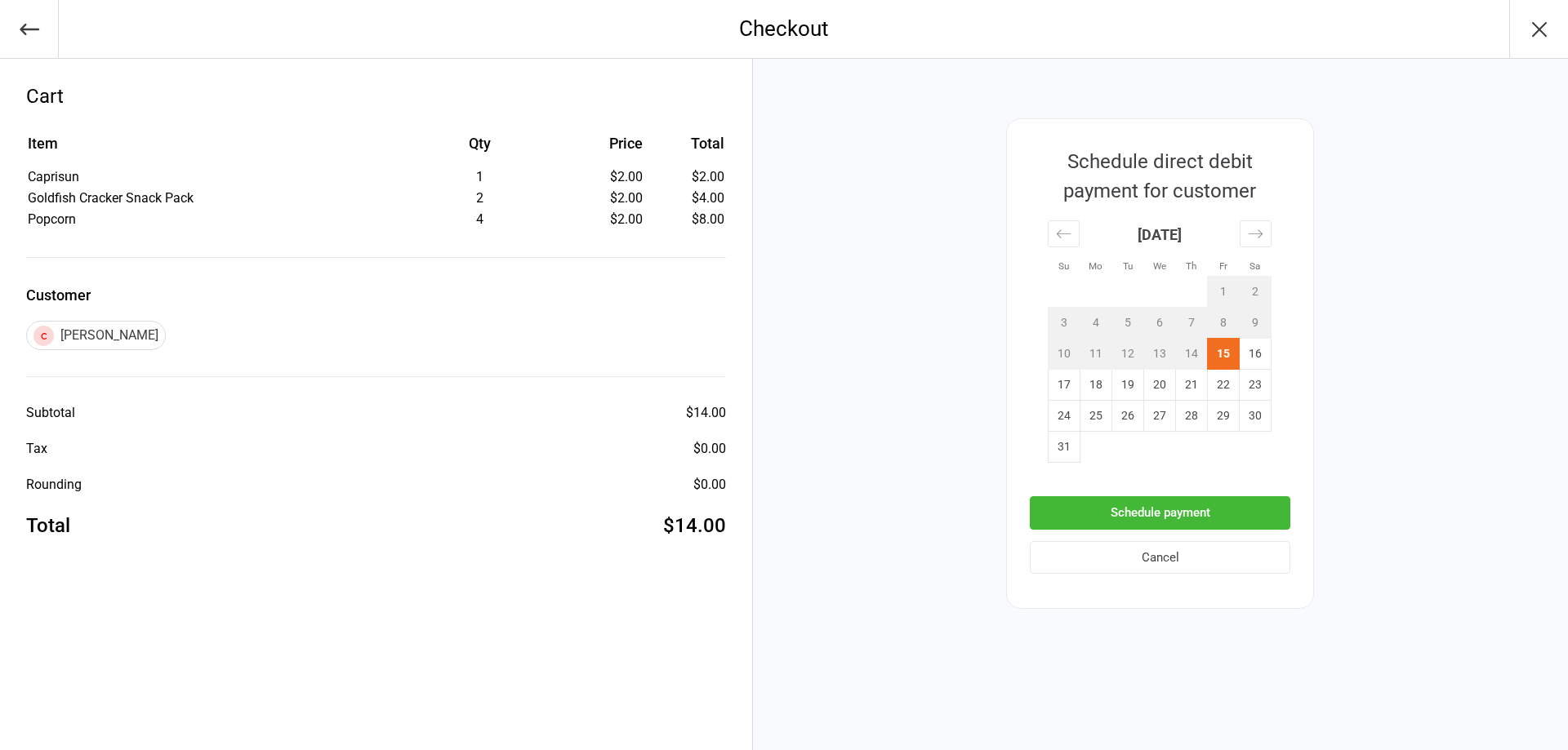
click at [1227, 516] on button "Schedule payment" at bounding box center [1160, 513] width 261 height 33
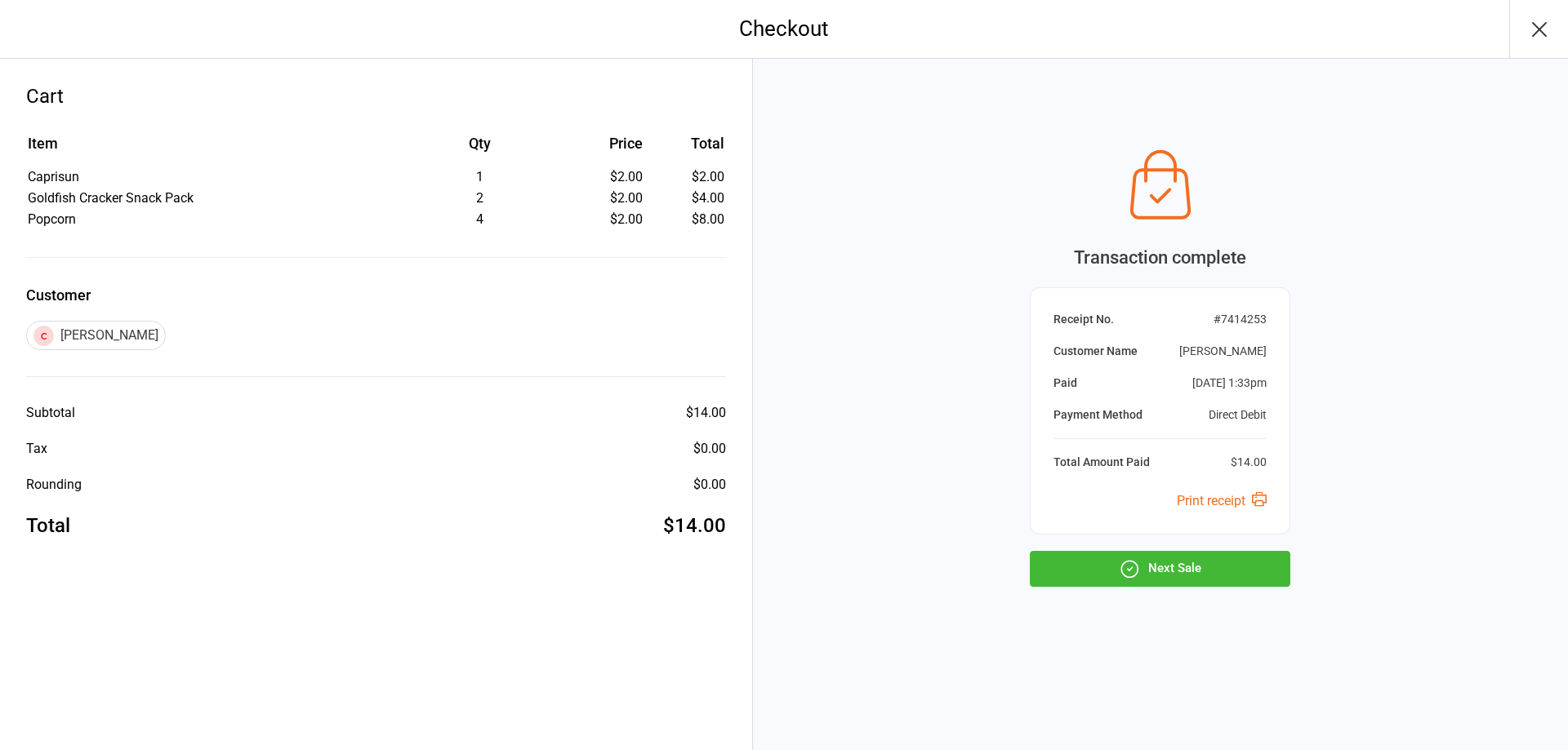
click at [1223, 571] on button "Next Sale" at bounding box center [1160, 568] width 261 height 36
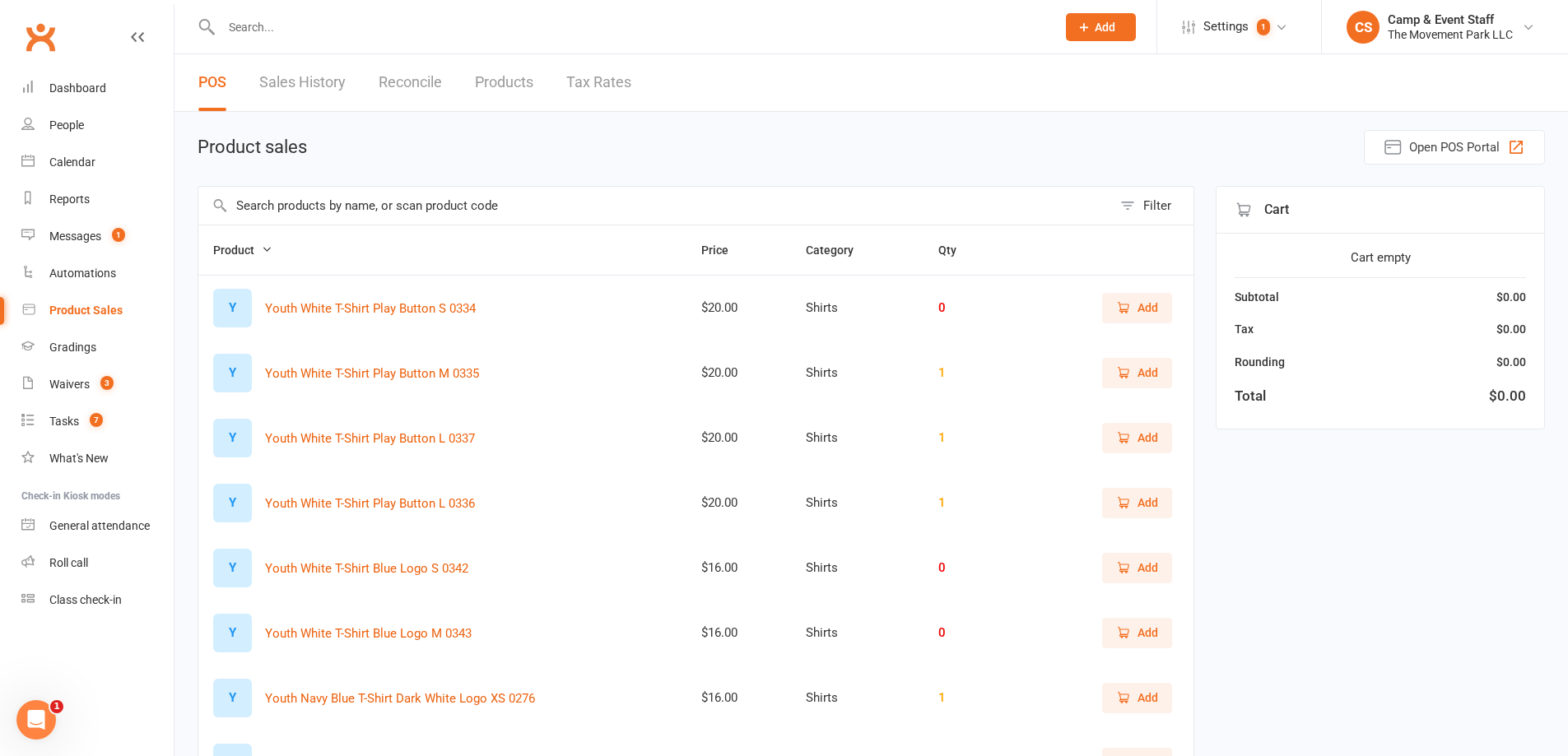
click at [366, 214] on input "text" at bounding box center [655, 205] width 913 height 38
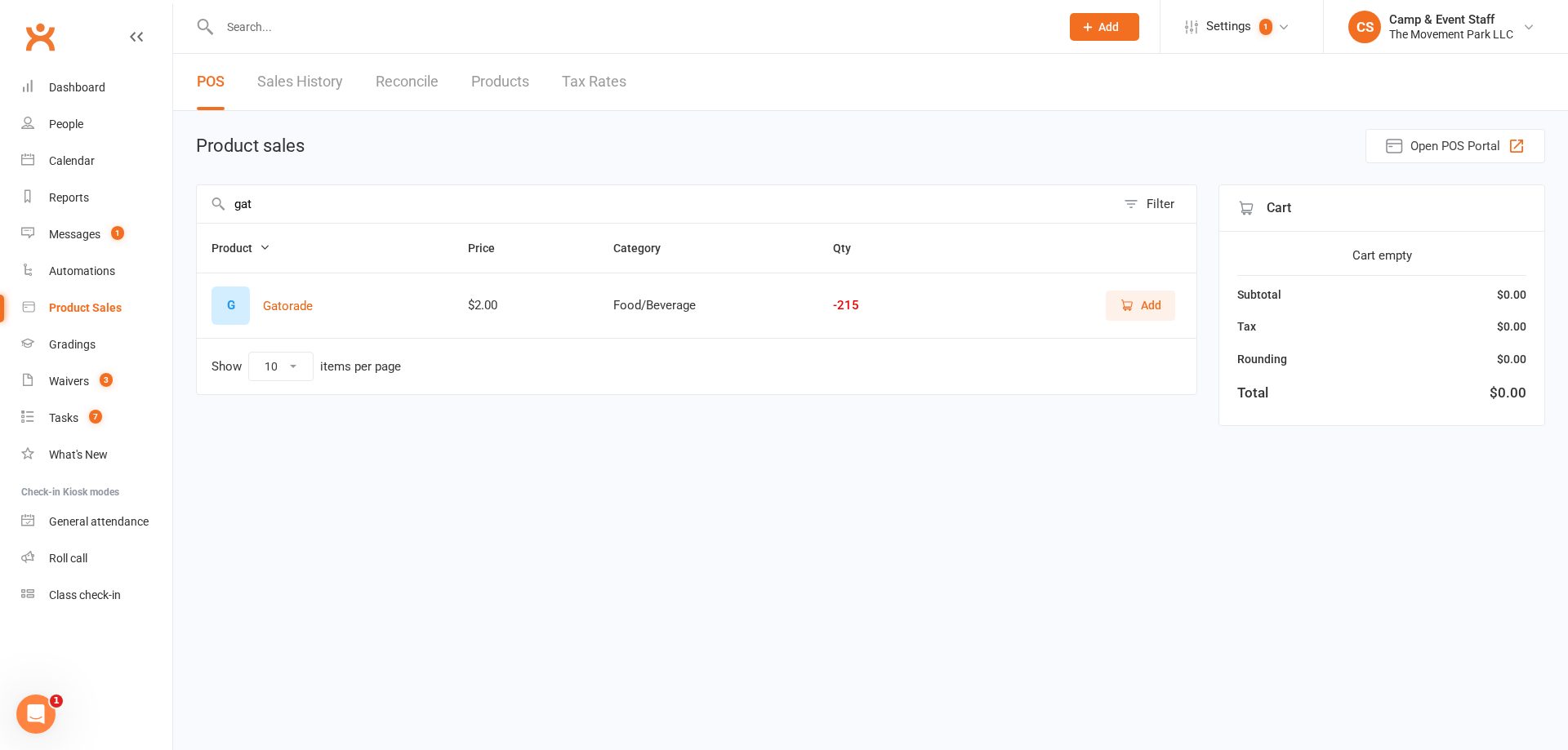
click at [1115, 302] on button "Add" at bounding box center [1141, 305] width 70 height 29
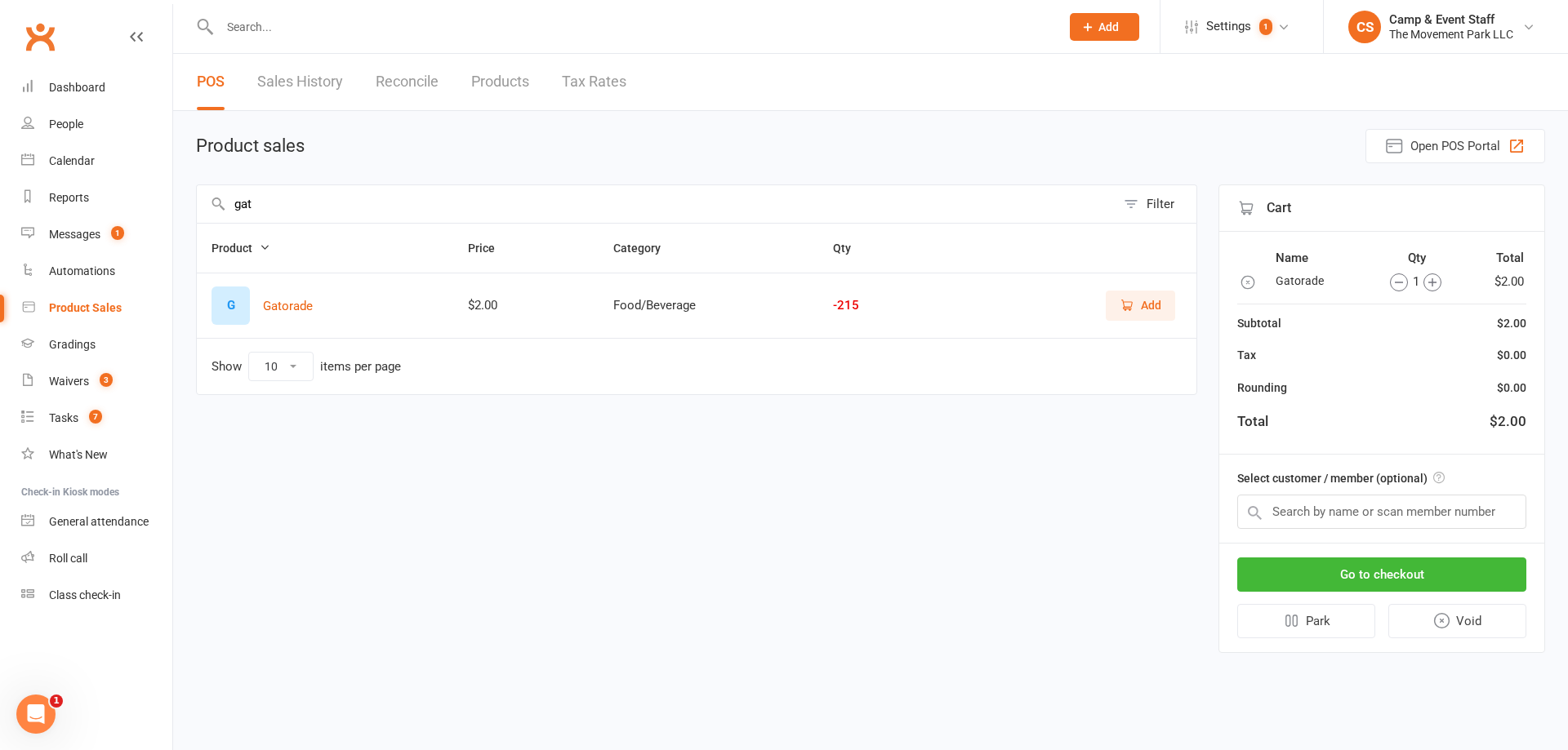
click at [1437, 282] on icon "button" at bounding box center [1432, 282] width 18 height 18
click at [1429, 282] on icon "button" at bounding box center [1426, 282] width 18 height 18
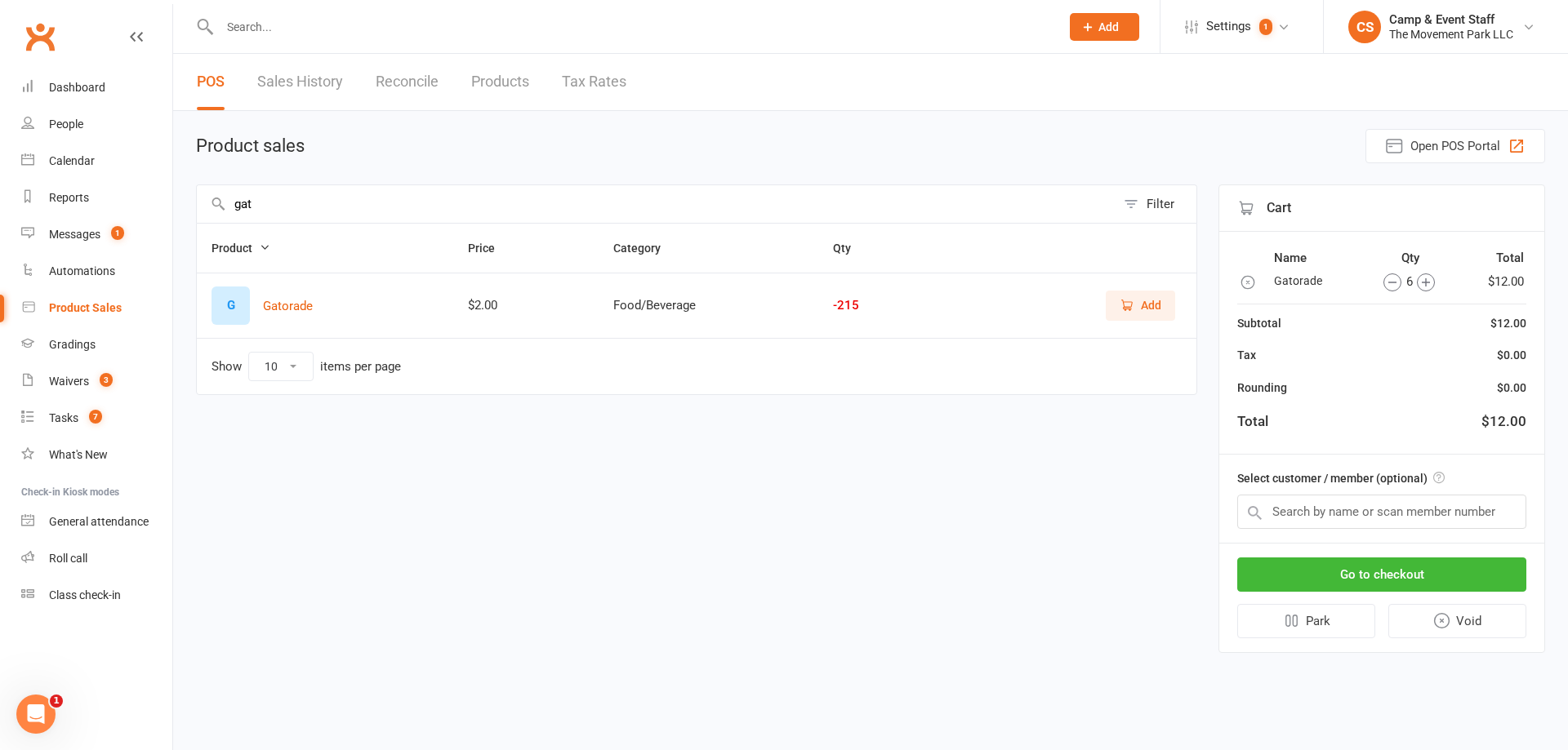
click at [283, 211] on input "gat" at bounding box center [656, 204] width 918 height 38
click at [1141, 310] on span "Add" at bounding box center [1150, 305] width 20 height 18
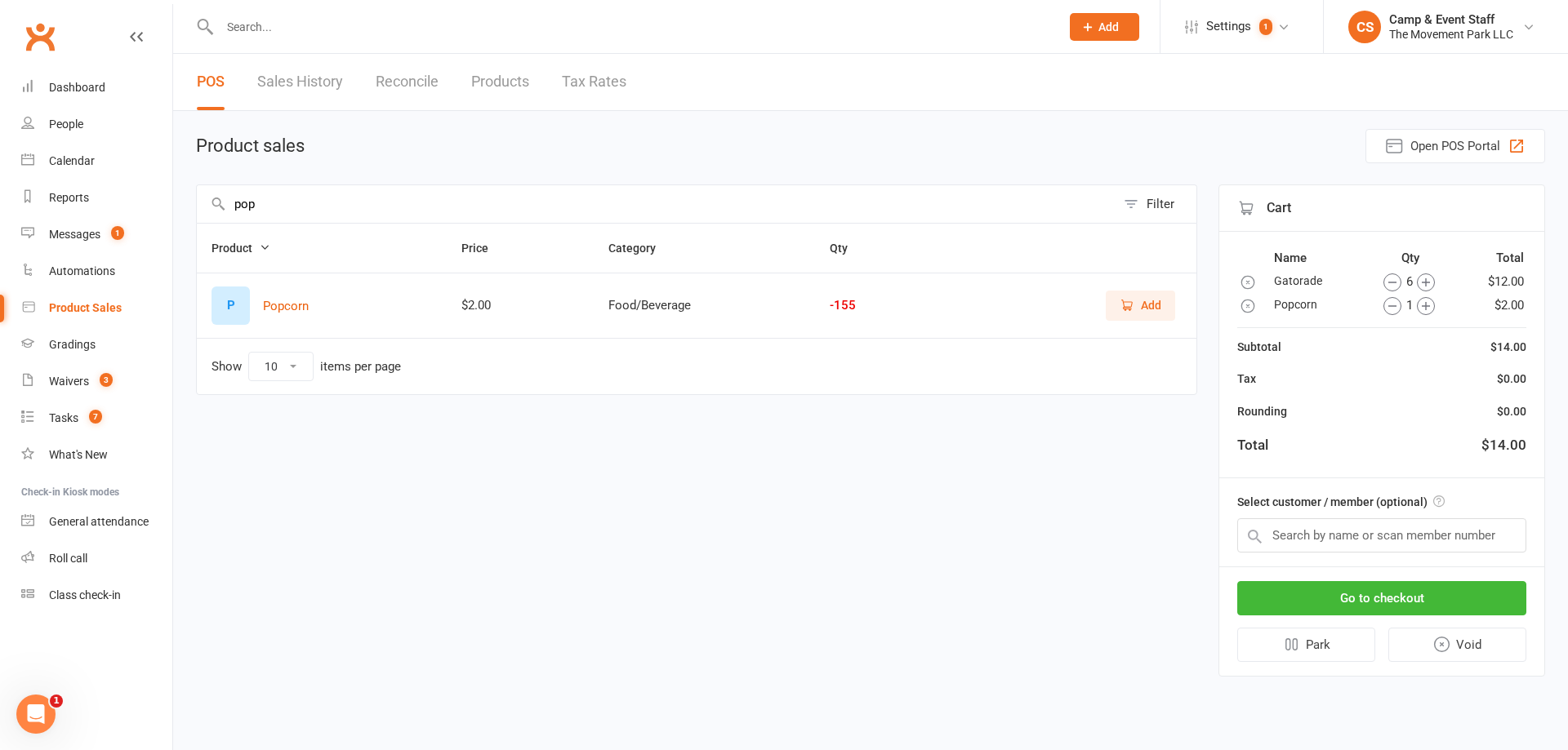
click at [306, 197] on input "pop" at bounding box center [656, 204] width 918 height 38
drag, startPoint x: 306, startPoint y: 197, endPoint x: 301, endPoint y: 189, distance: 9.4
click at [305, 196] on input "pop" at bounding box center [656, 204] width 918 height 38
type input "capr"
click at [1119, 309] on icon "button" at bounding box center [1126, 305] width 15 height 15
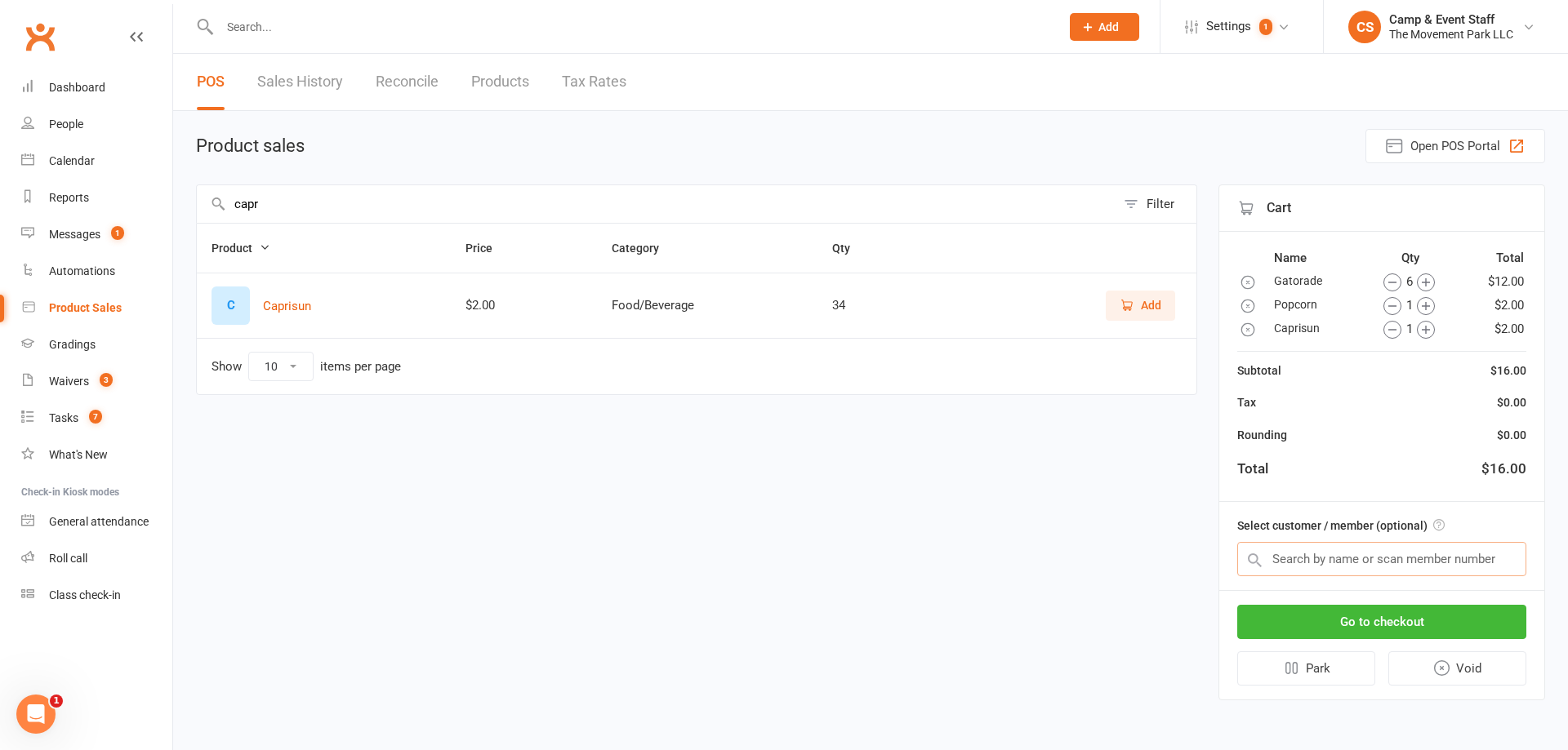
click at [1371, 547] on input "text" at bounding box center [1382, 559] width 289 height 34
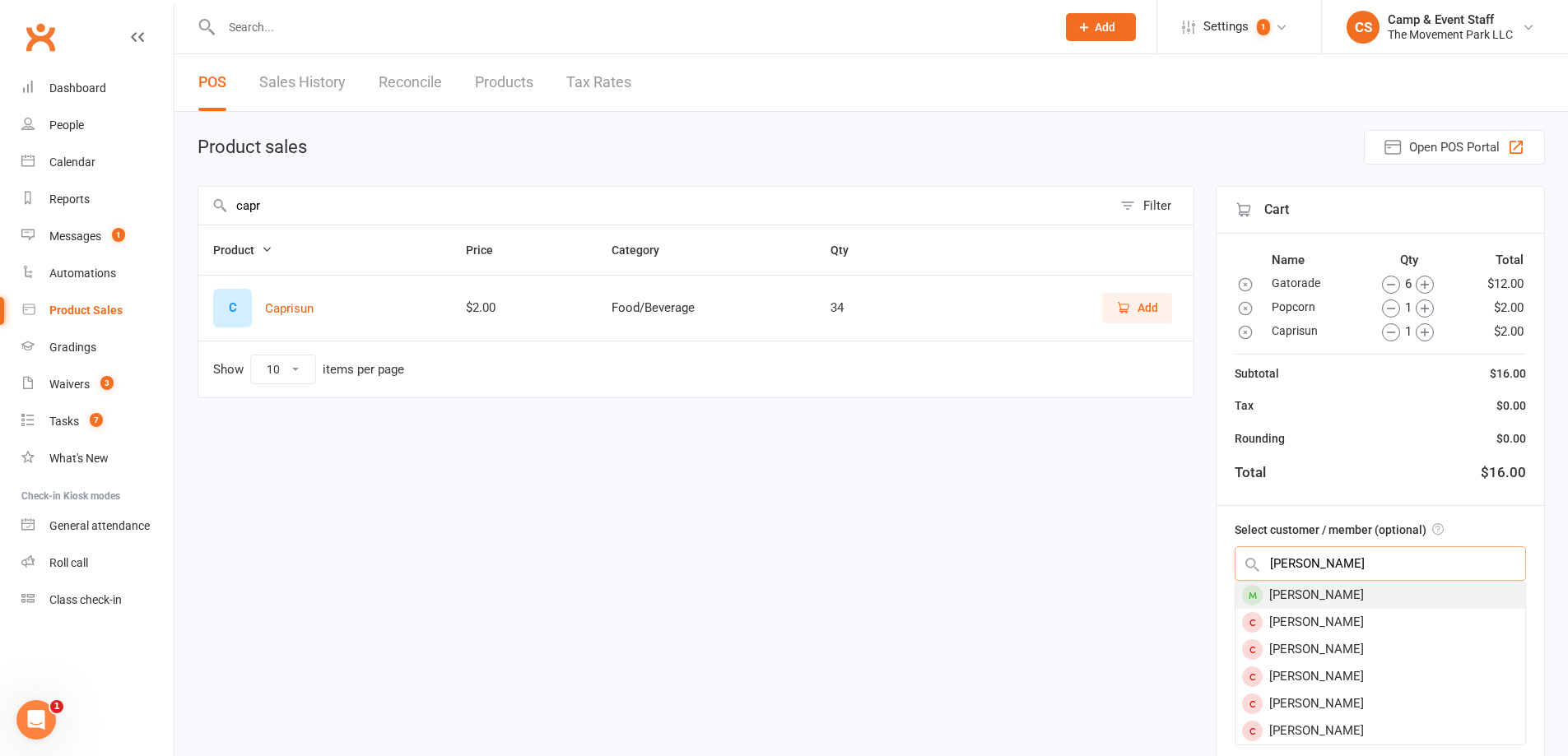
type input "grady"
drag, startPoint x: 1411, startPoint y: 604, endPoint x: 1397, endPoint y: 597, distance: 15.7
click at [1410, 603] on div "Grady Dippon" at bounding box center [1381, 595] width 290 height 28
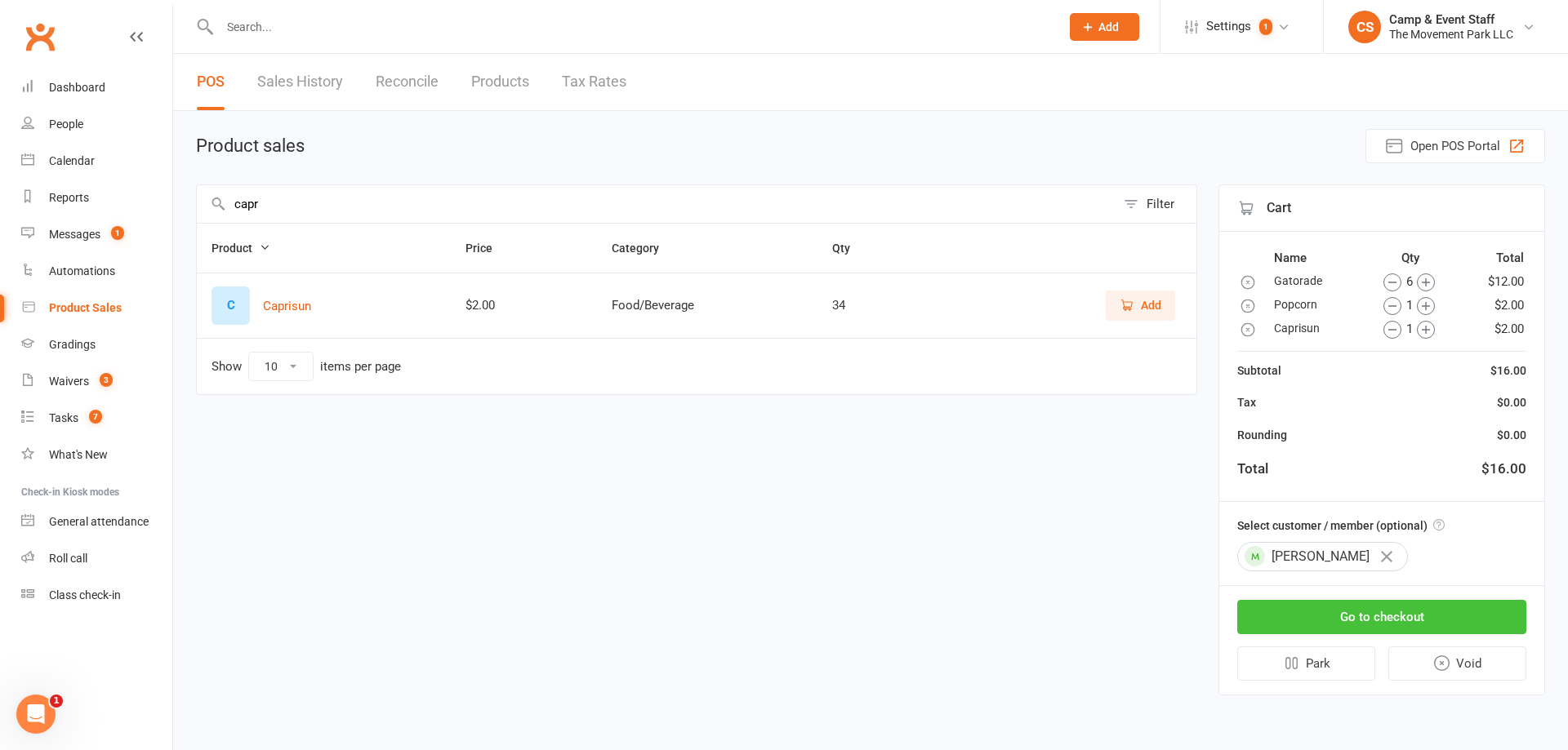
click at [1443, 613] on button "Go to checkout" at bounding box center [1382, 617] width 289 height 34
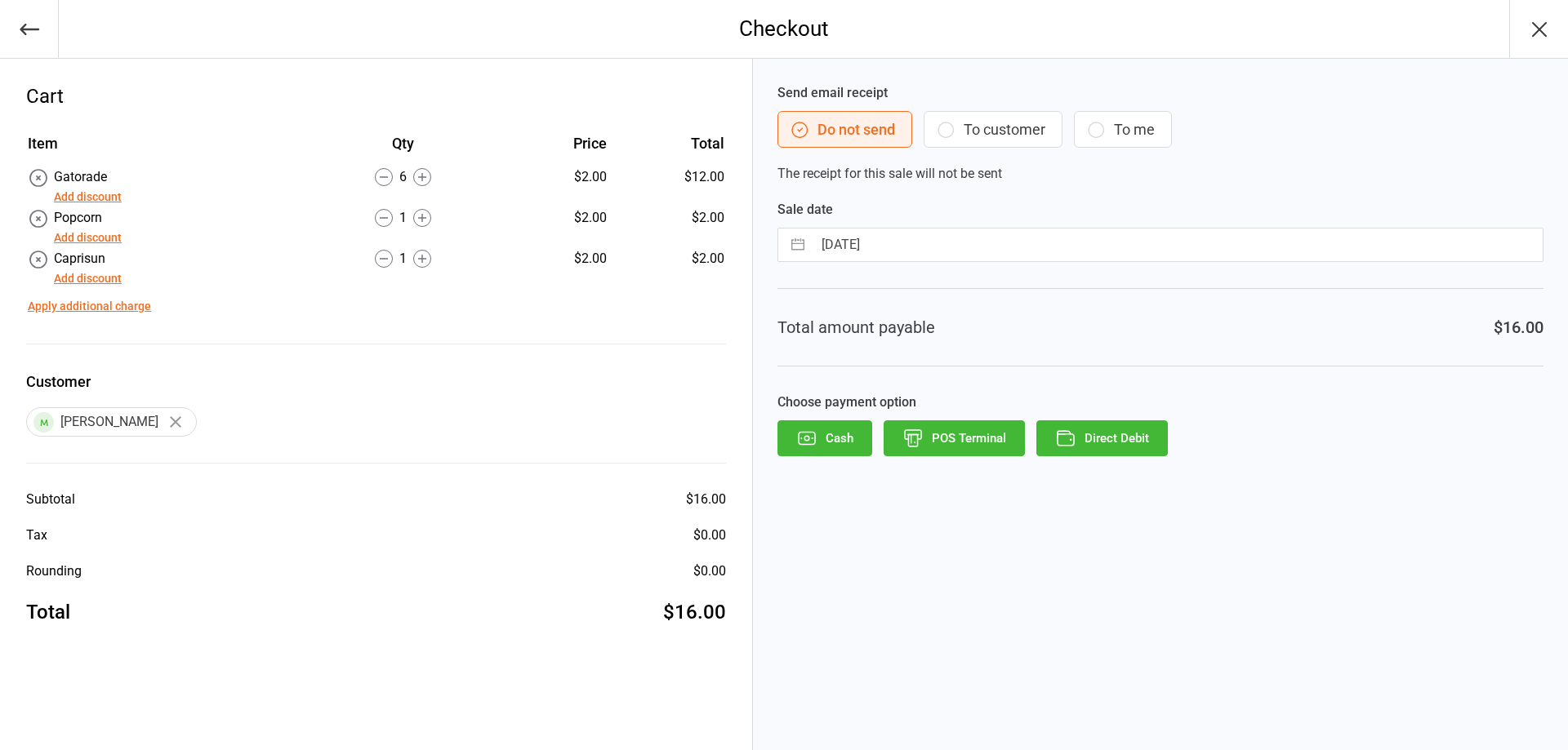
click at [799, 432] on icon "button" at bounding box center [806, 438] width 17 height 12
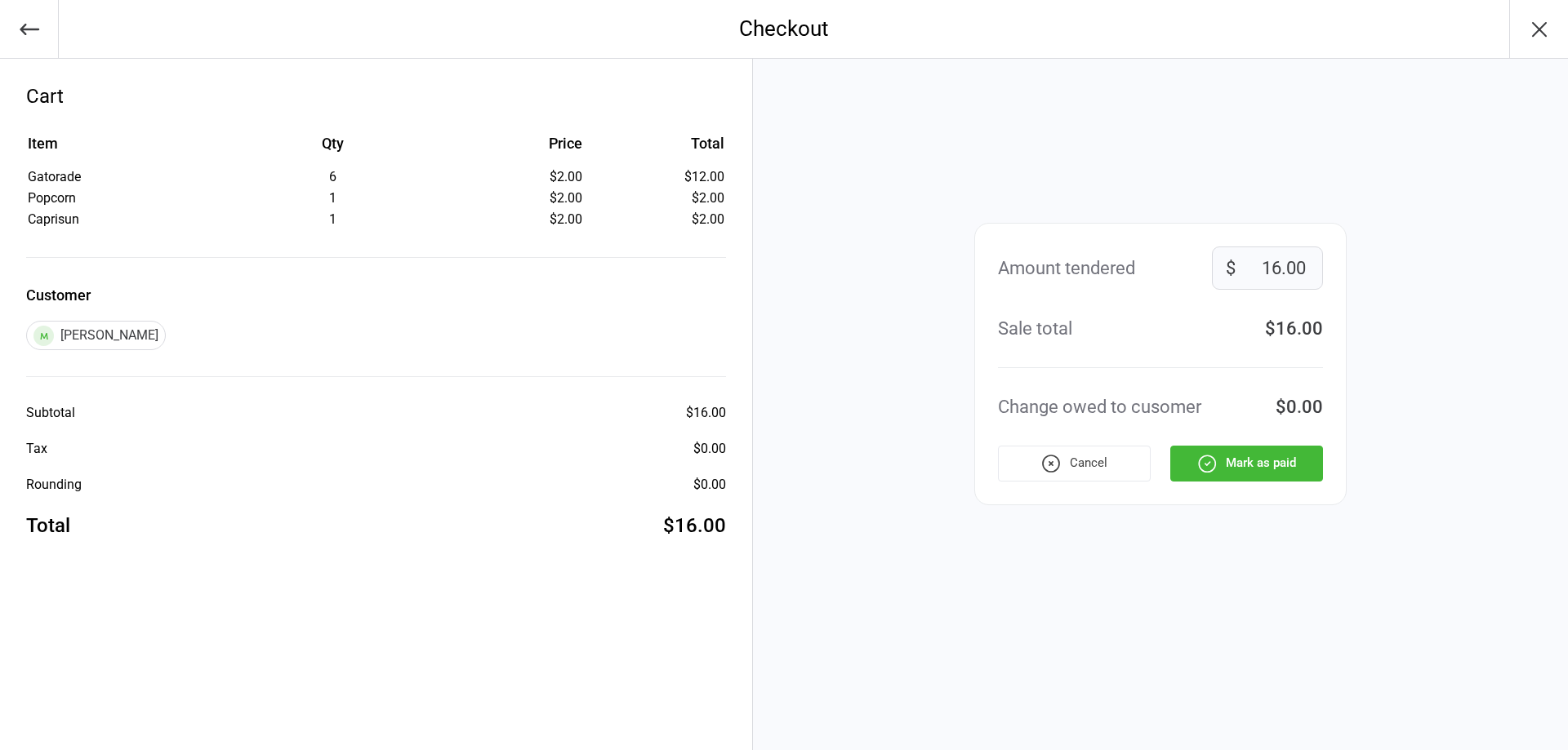
click at [1276, 264] on input "16.00" at bounding box center [1267, 268] width 111 height 43
type input "20.00"
click at [1256, 469] on button "Mark as paid" at bounding box center [1246, 464] width 152 height 36
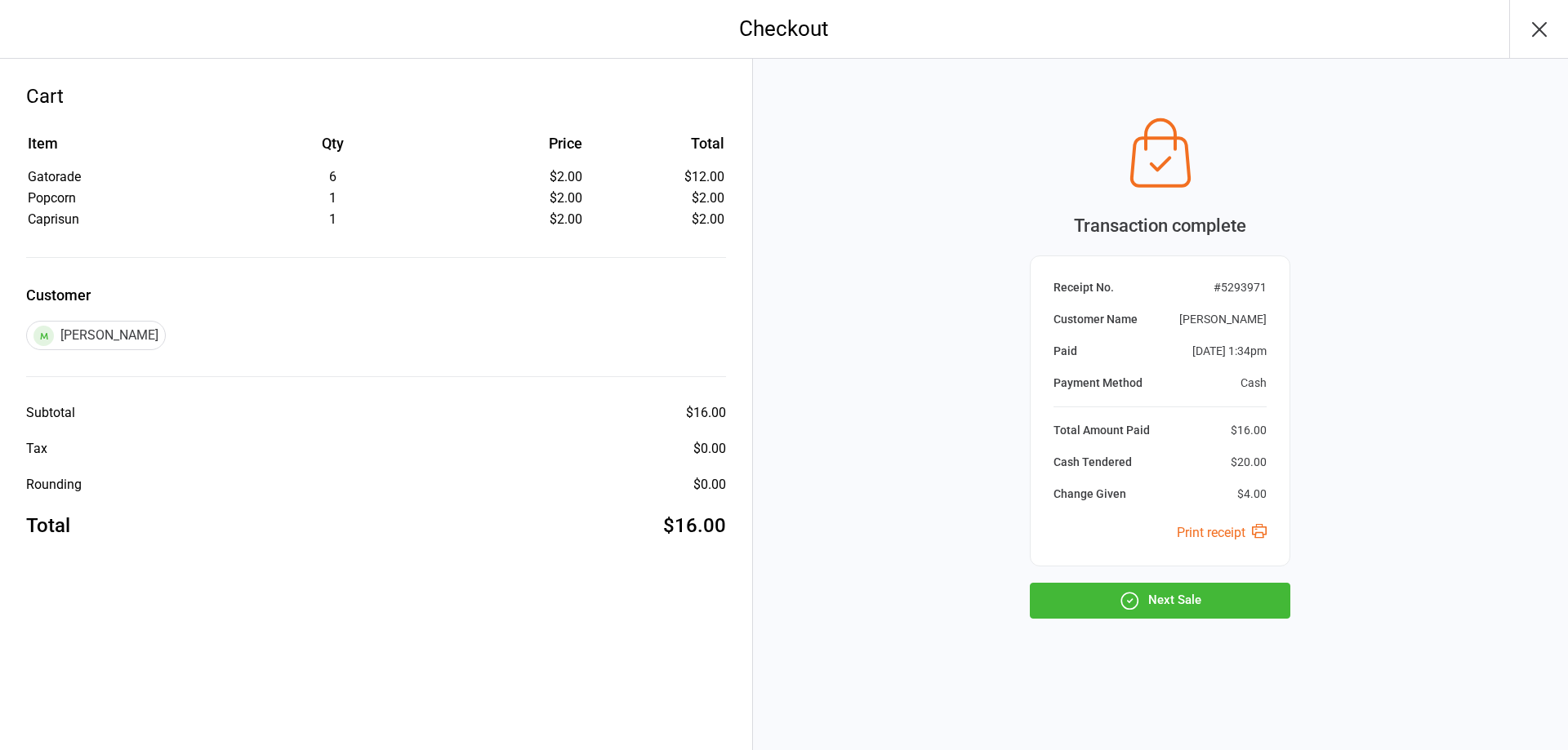
click at [1260, 608] on button "Next Sale" at bounding box center [1160, 601] width 261 height 36
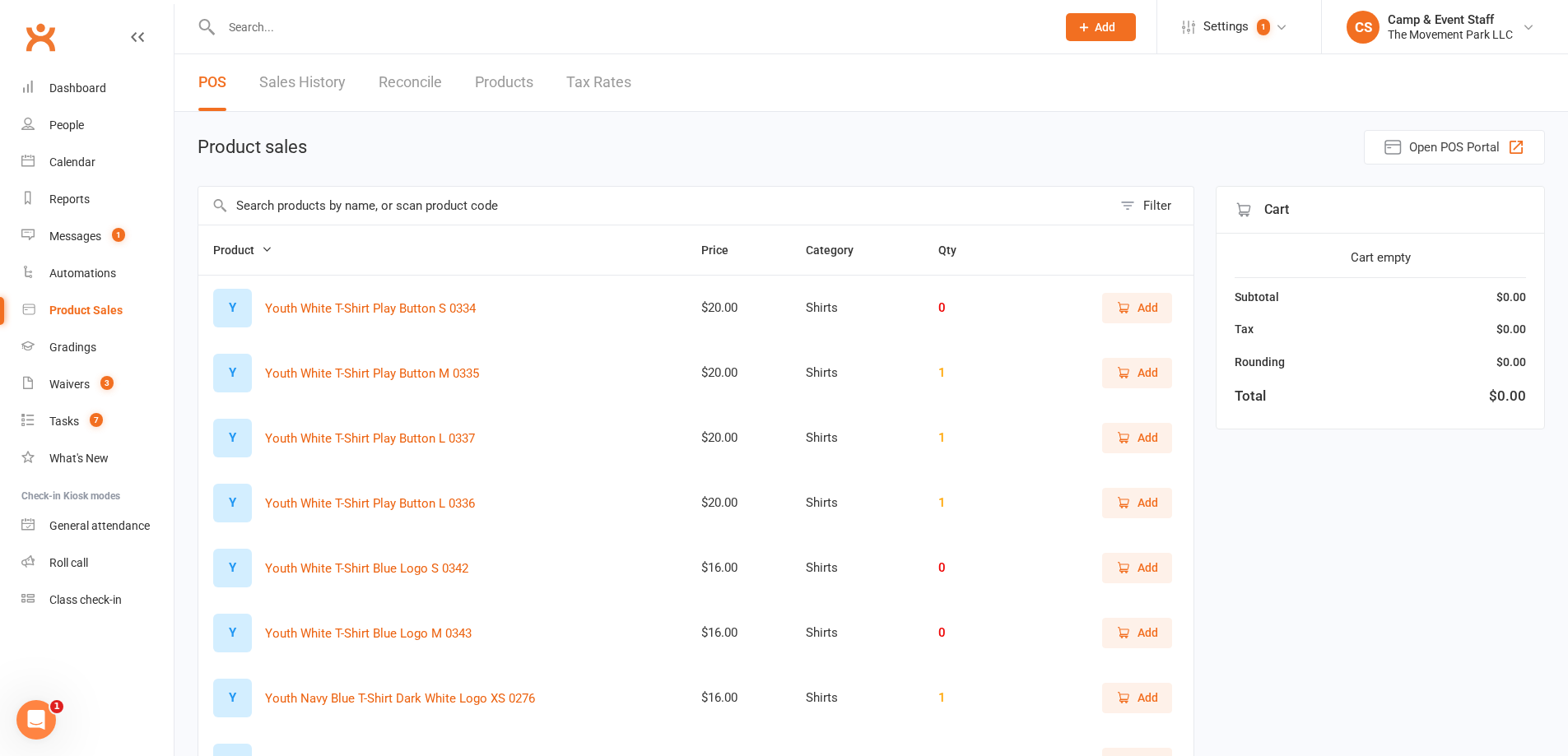
click at [461, 196] on input "text" at bounding box center [655, 205] width 913 height 38
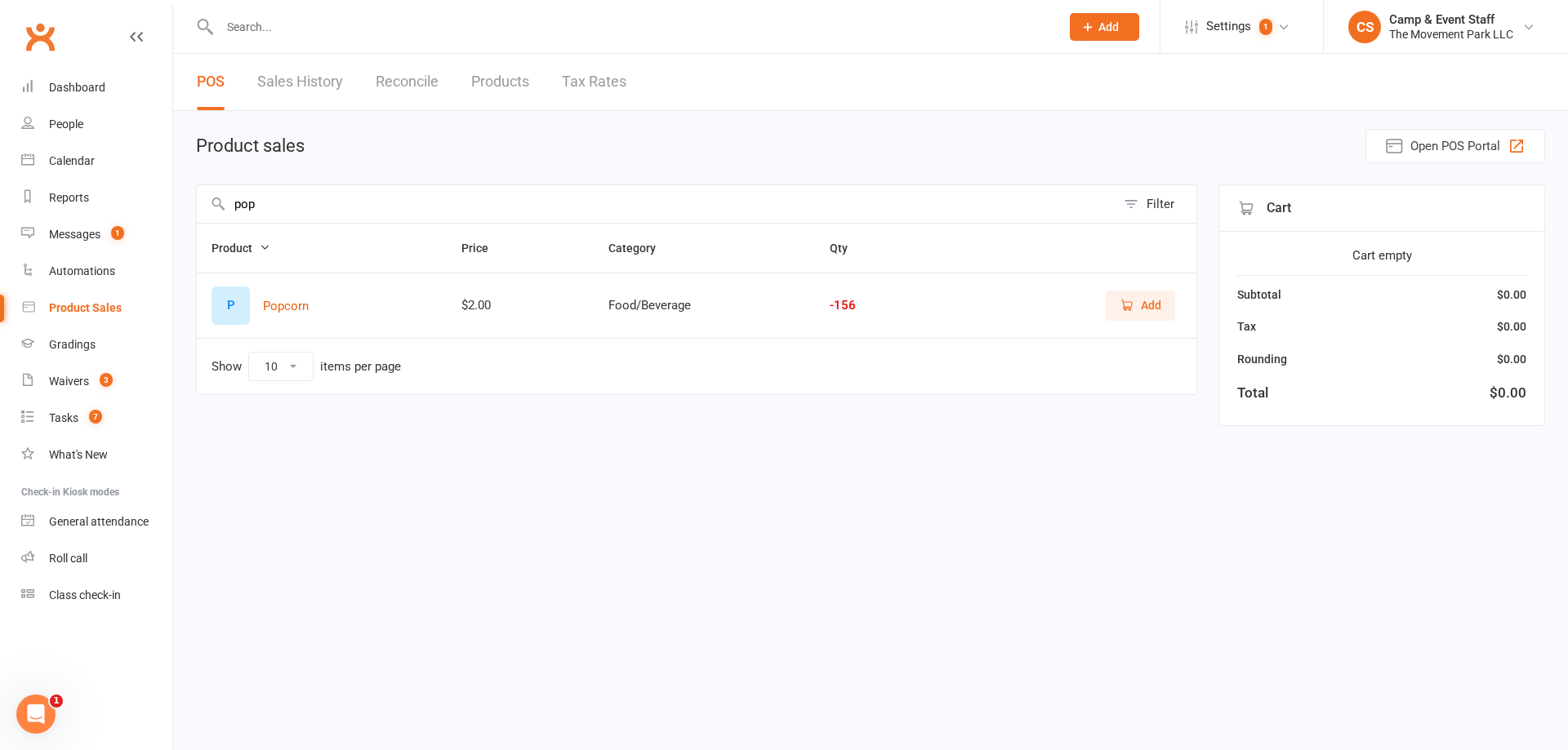
click at [1155, 315] on span "Add" at bounding box center [1150, 305] width 20 height 18
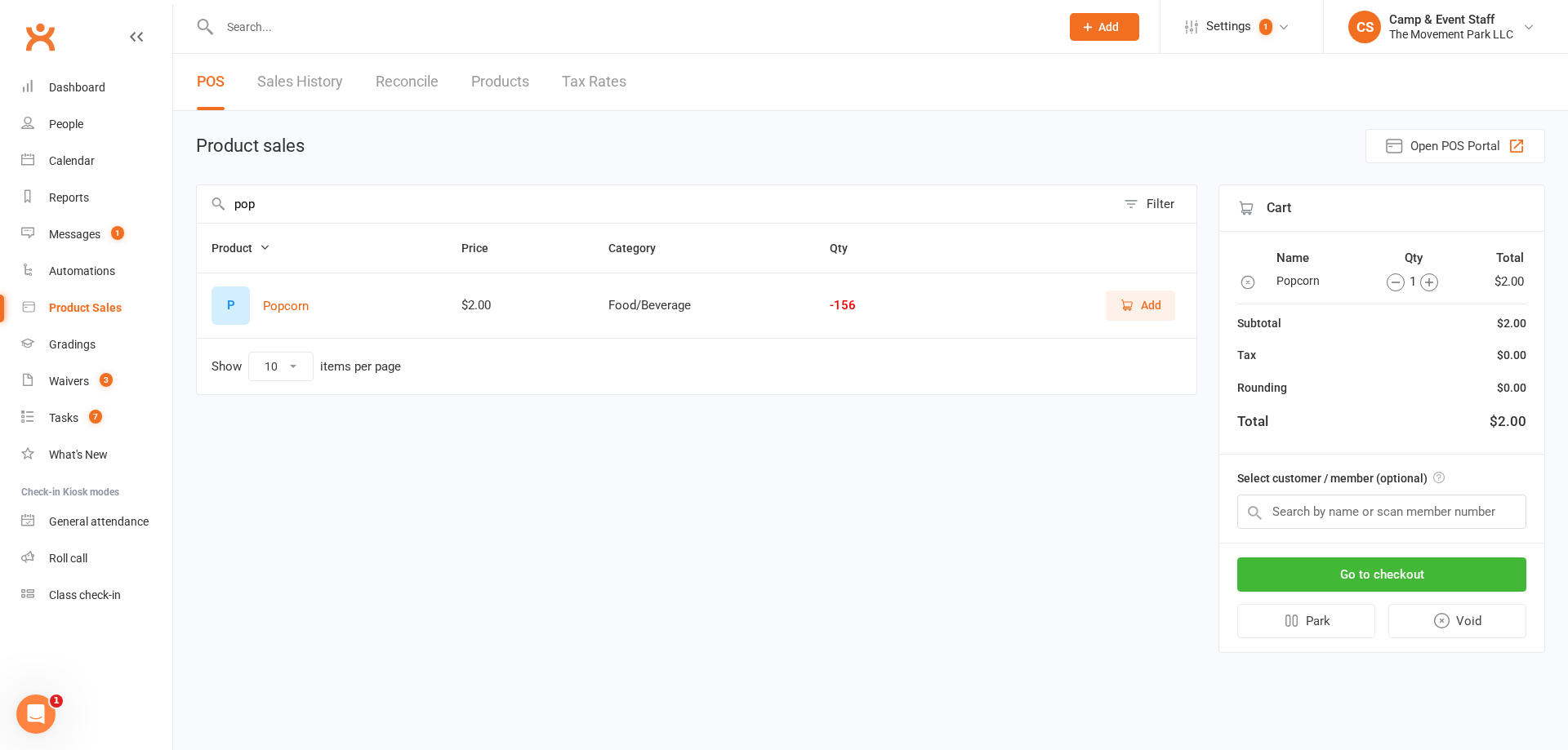
click at [1423, 289] on circle "button" at bounding box center [1429, 281] width 17 height 17
drag, startPoint x: 662, startPoint y: 203, endPoint x: 652, endPoint y: 203, distance: 10.0
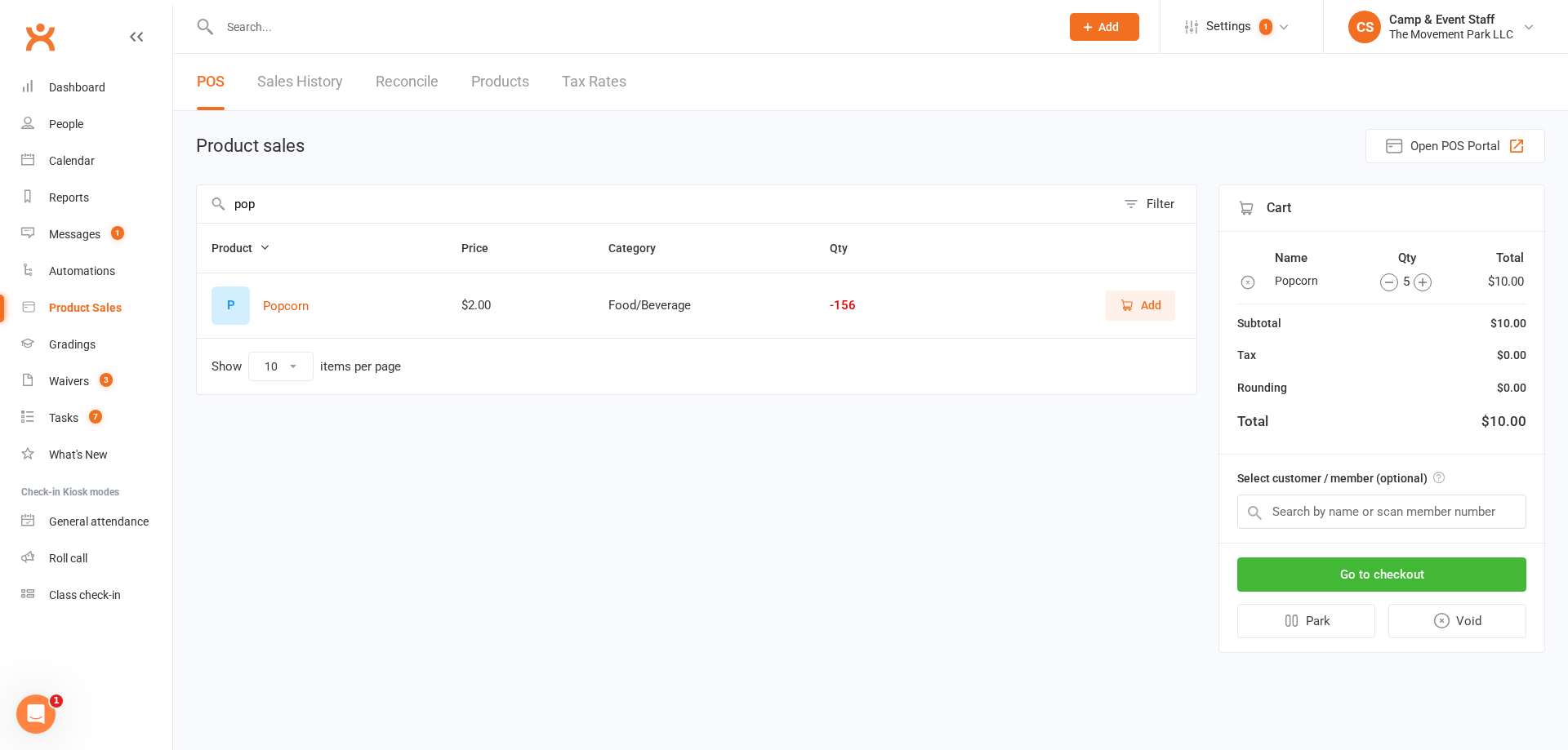
click at [658, 203] on input "pop" at bounding box center [656, 204] width 918 height 38
click at [652, 203] on input "pop" at bounding box center [656, 204] width 918 height 38
type input "p"
type input "gat"
click at [1149, 307] on span "Add" at bounding box center [1150, 305] width 20 height 18
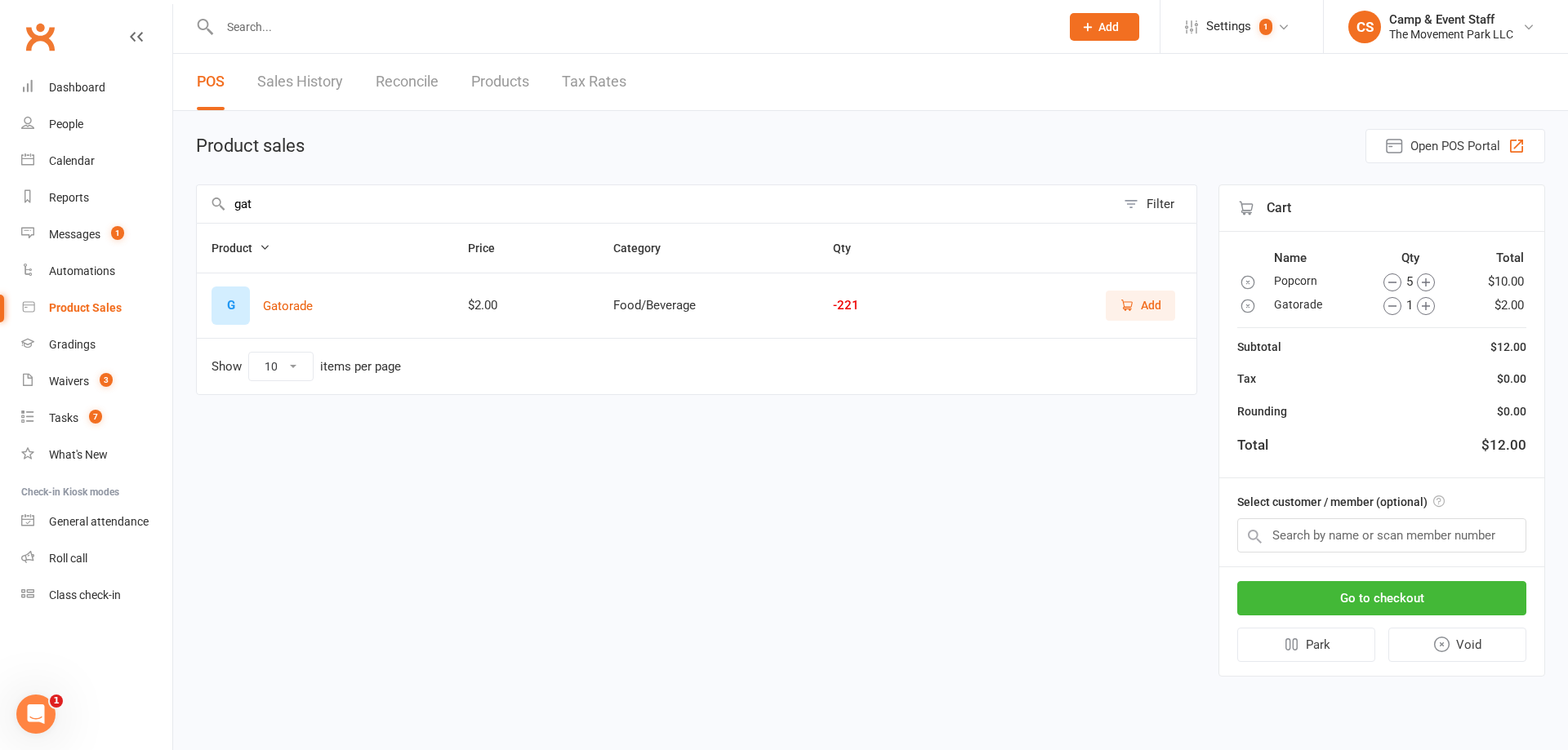
click at [1424, 312] on icon "button" at bounding box center [1426, 306] width 18 height 18
click at [1424, 311] on icon "button" at bounding box center [1426, 306] width 18 height 18
click at [1401, 532] on input "text" at bounding box center [1382, 535] width 289 height 34
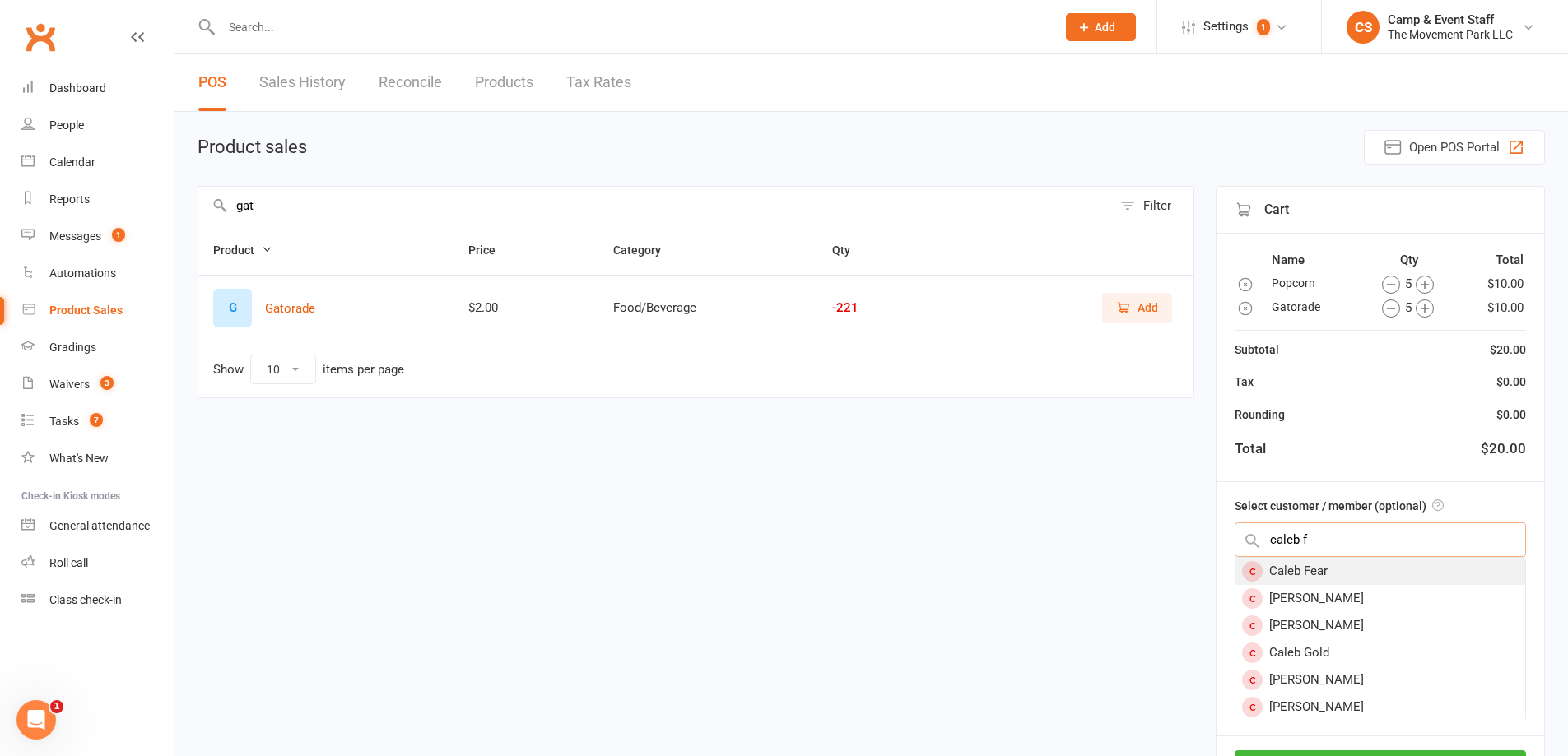
type input "caleb f"
click at [1369, 581] on div "Caleb Fear" at bounding box center [1381, 571] width 290 height 28
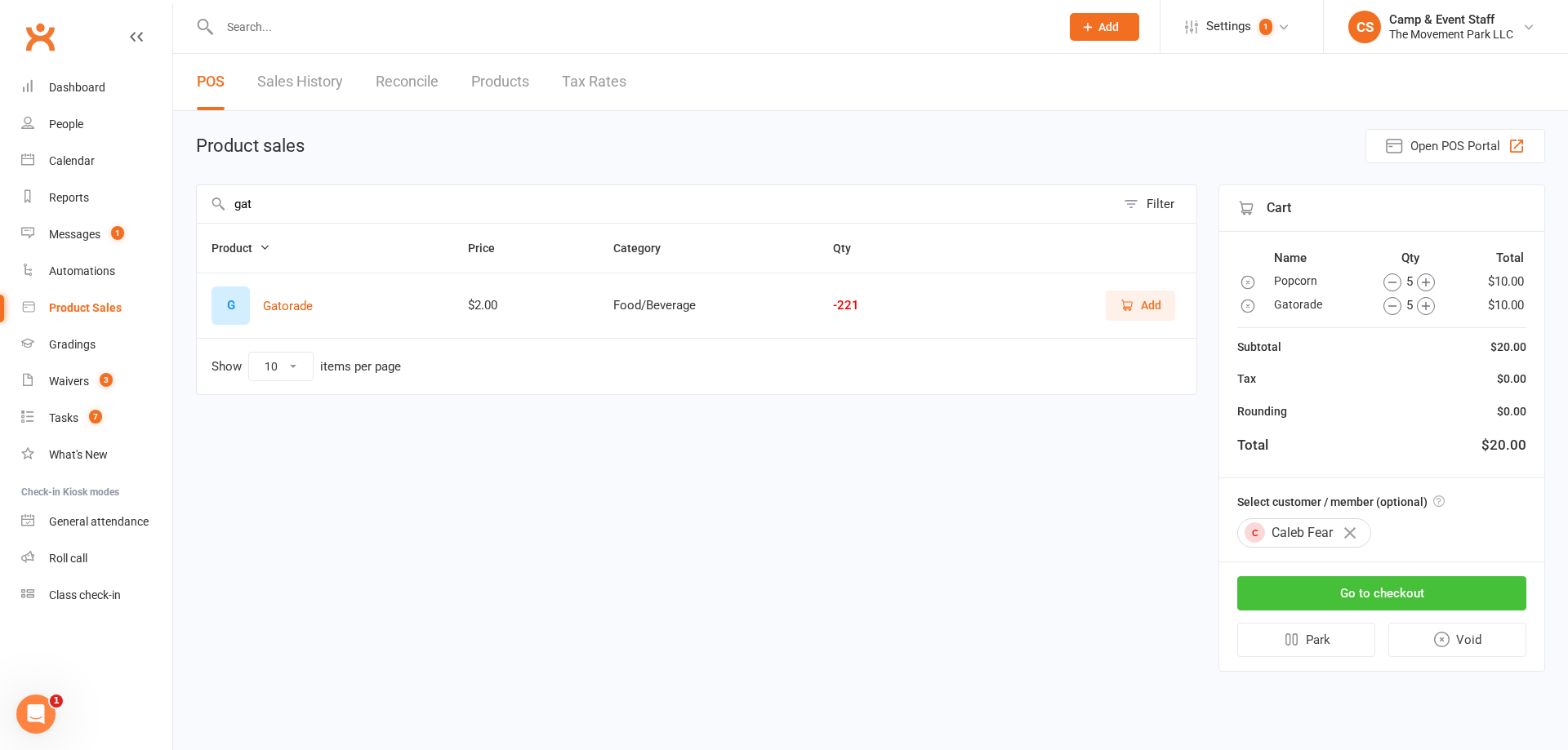
click at [1388, 592] on button "Go to checkout" at bounding box center [1382, 593] width 289 height 34
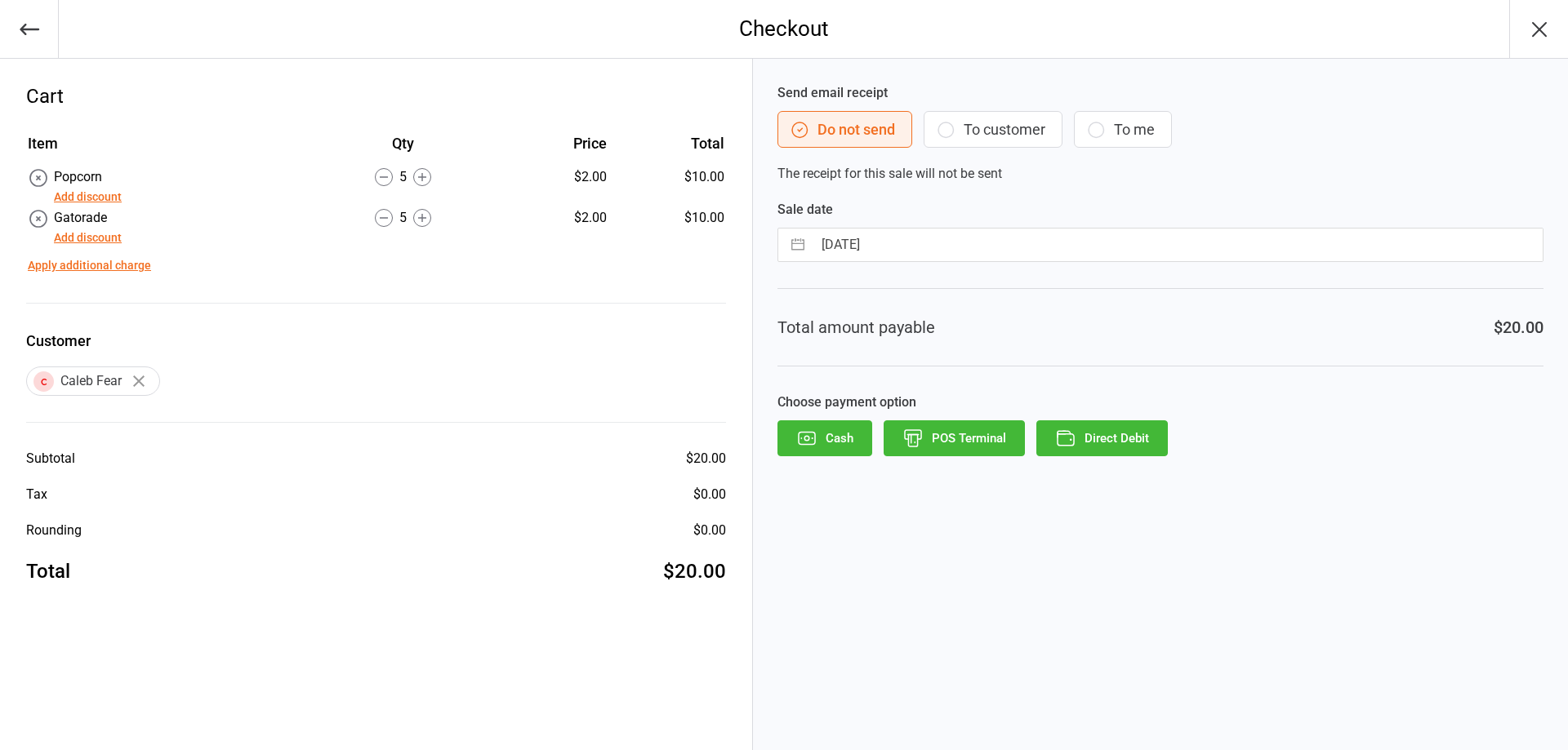
click at [845, 438] on button "Cash" at bounding box center [824, 438] width 94 height 36
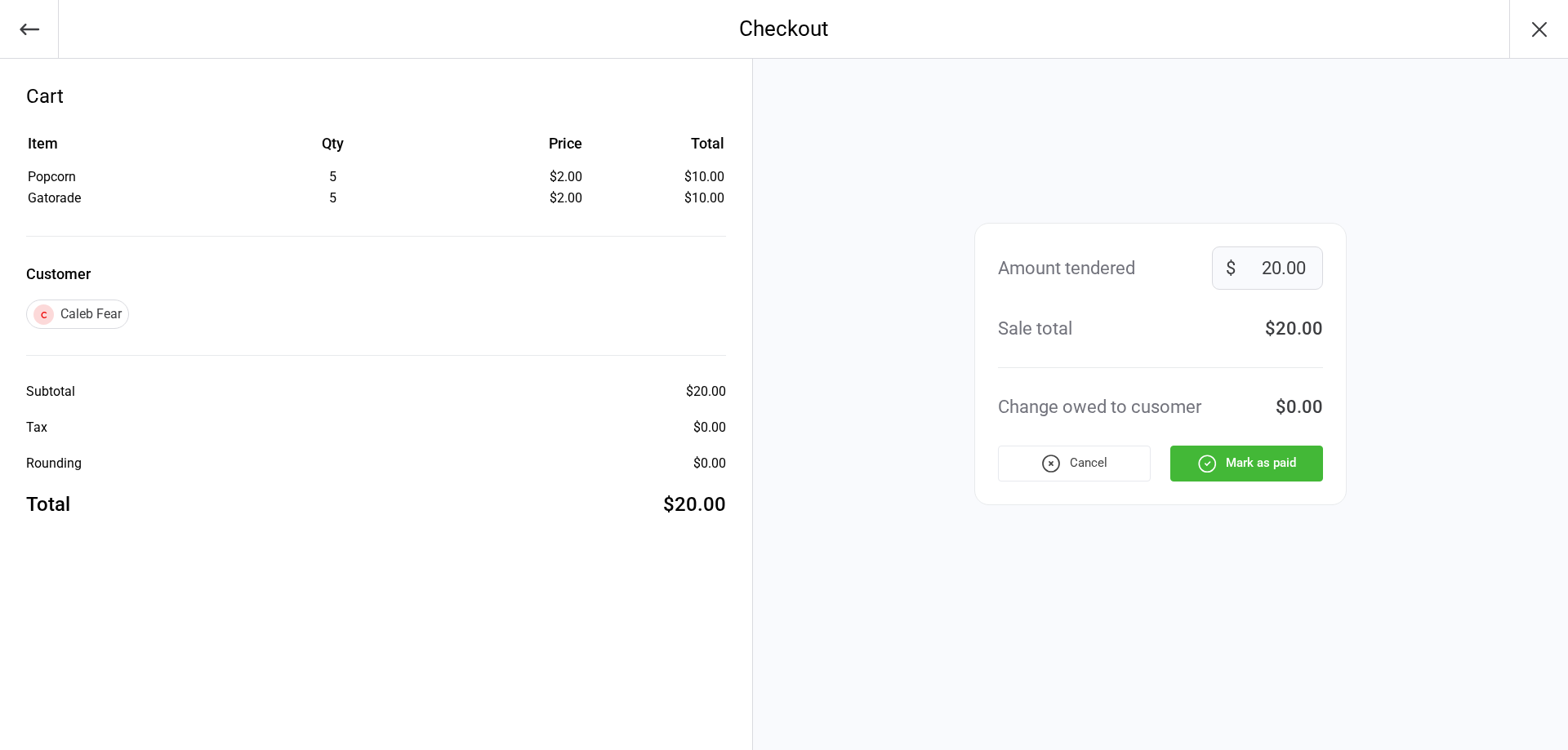
click at [1277, 469] on button "Mark as paid" at bounding box center [1246, 464] width 152 height 36
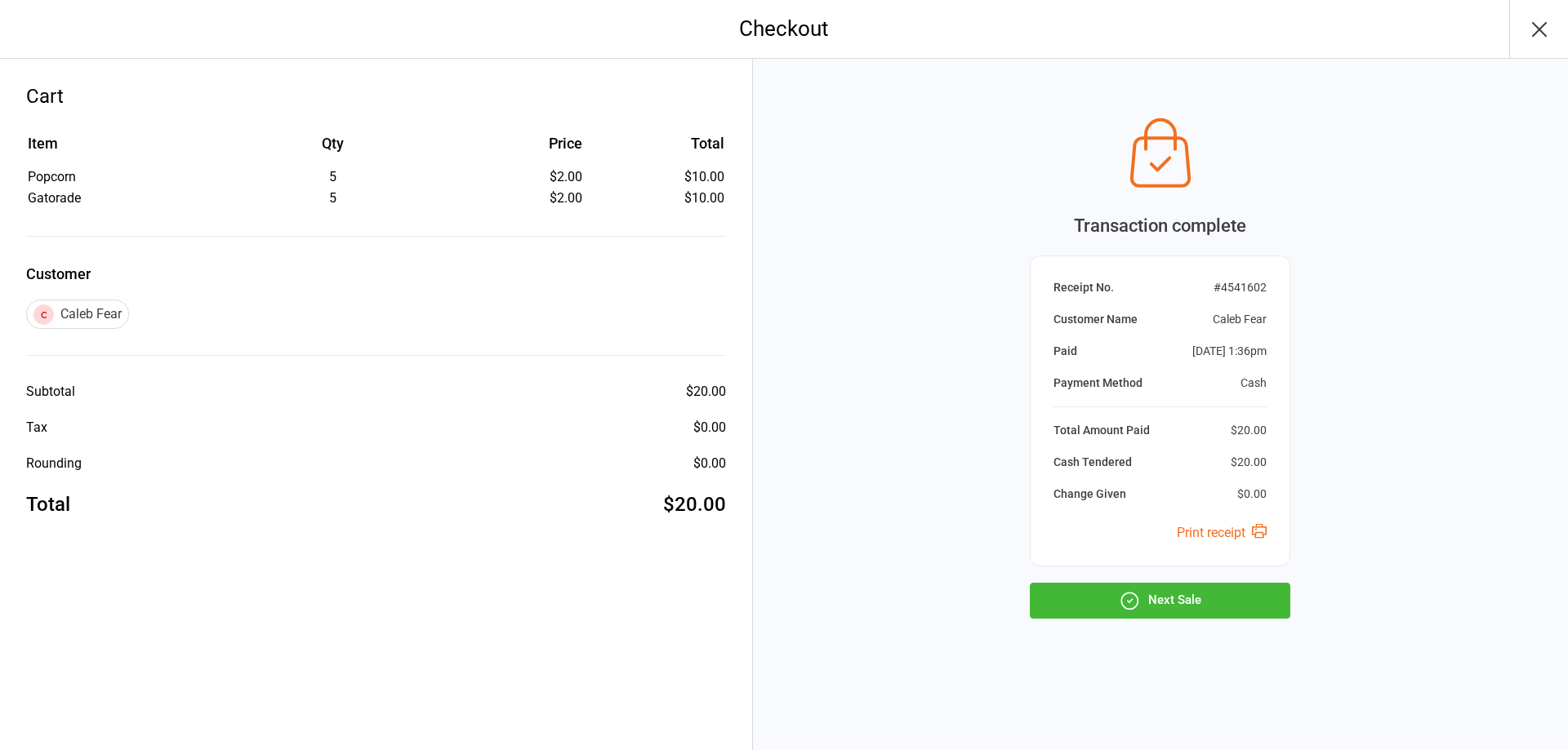
click at [1163, 622] on div "Transaction complete Receipt No. # 4541602 Customer Name Caleb Fear Paid [DATE]…" at bounding box center [1160, 405] width 815 height 692
click at [1170, 605] on button "Next Sale" at bounding box center [1160, 601] width 261 height 36
